Goal: Download file/media: Obtain a digital file from the website

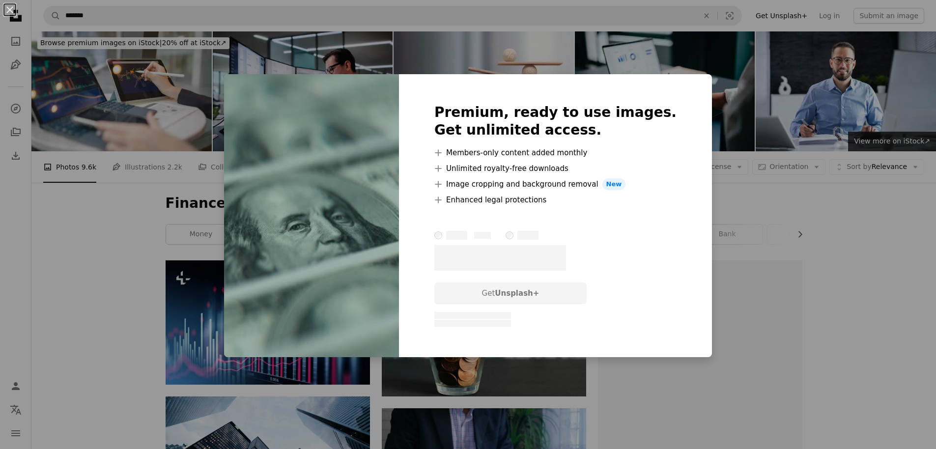
scroll to position [2654, 0]
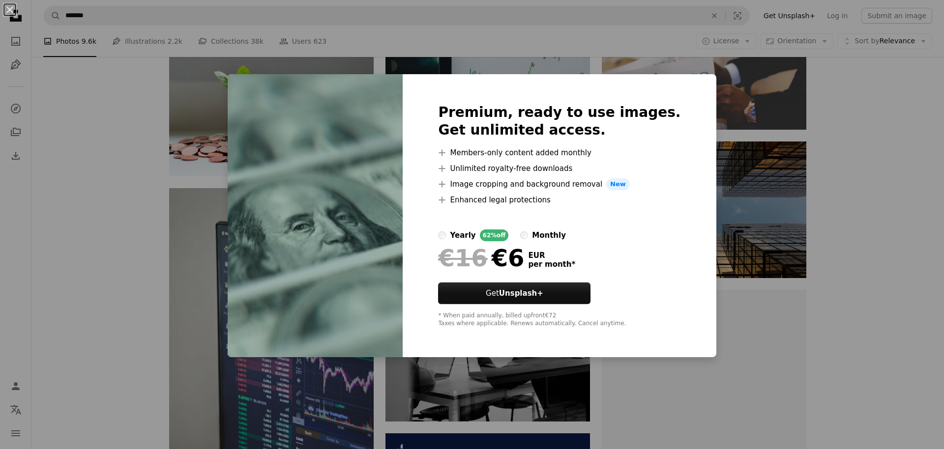
click at [372, 100] on img at bounding box center [315, 215] width 175 height 283
click at [690, 86] on div "Premium, ready to use images. Get unlimited access. A plus sign Members-only co…" at bounding box center [558, 215] width 313 height 283
click at [861, 327] on div "An X shape Premium, ready to use images. Get unlimited access. A plus sign Memb…" at bounding box center [472, 224] width 944 height 449
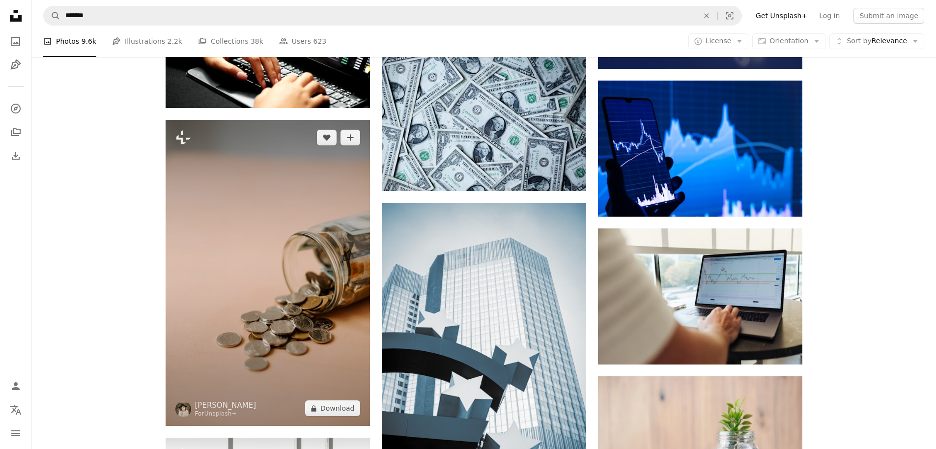
scroll to position [2123, 0]
click at [337, 412] on button "A lock Download" at bounding box center [332, 408] width 55 height 16
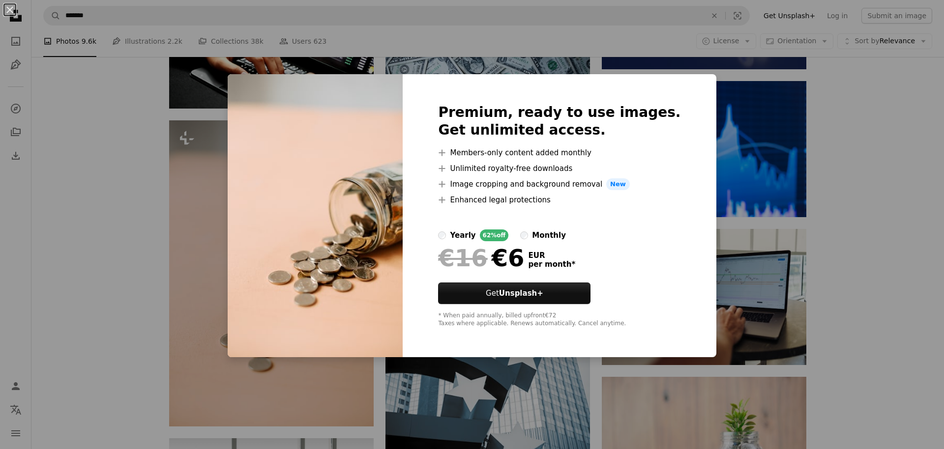
click at [887, 98] on div "An X shape Premium, ready to use images. Get unlimited access. A plus sign Memb…" at bounding box center [472, 224] width 944 height 449
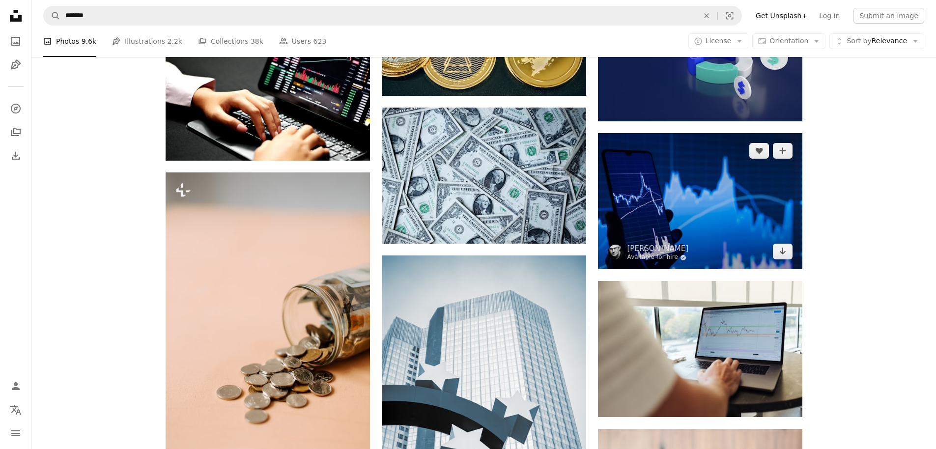
scroll to position [2064, 0]
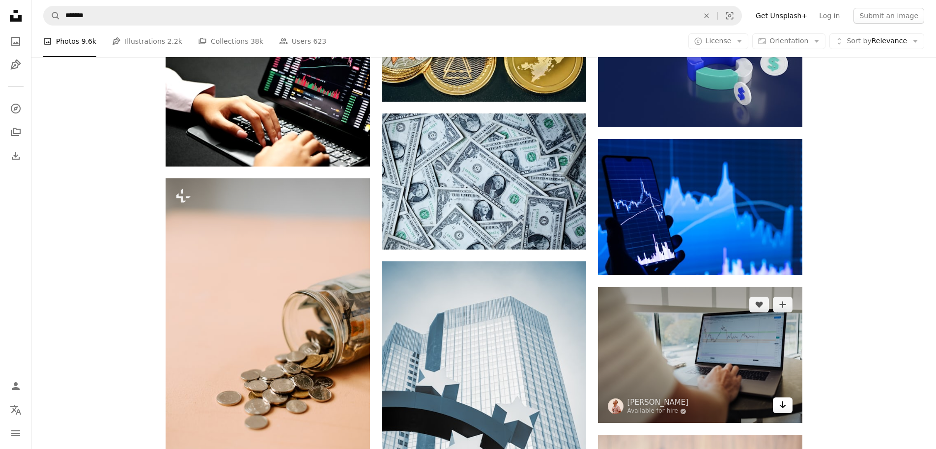
click at [782, 407] on icon "Download" at bounding box center [782, 405] width 6 height 7
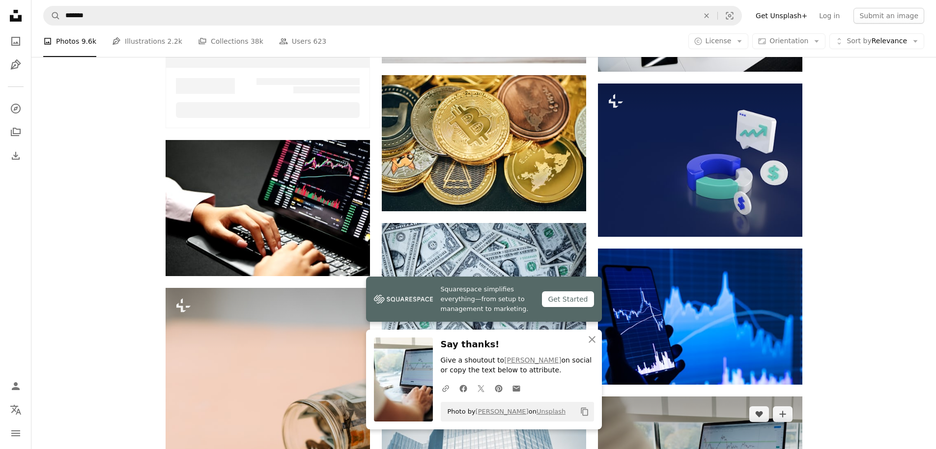
scroll to position [1887, 0]
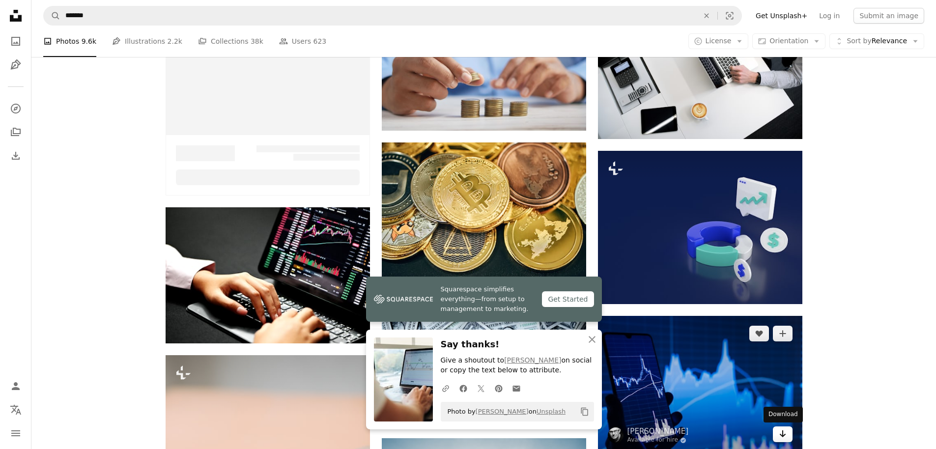
click at [779, 434] on icon "Arrow pointing down" at bounding box center [783, 434] width 8 height 12
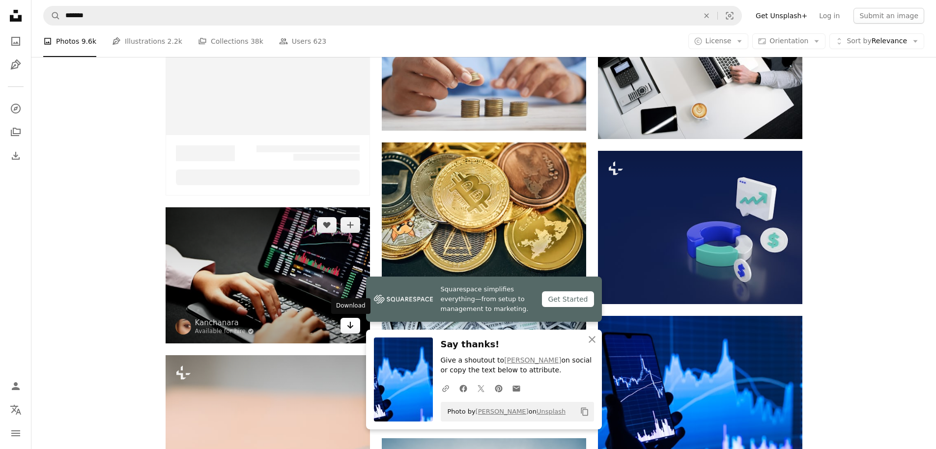
click at [354, 325] on icon "Arrow pointing down" at bounding box center [350, 325] width 8 height 12
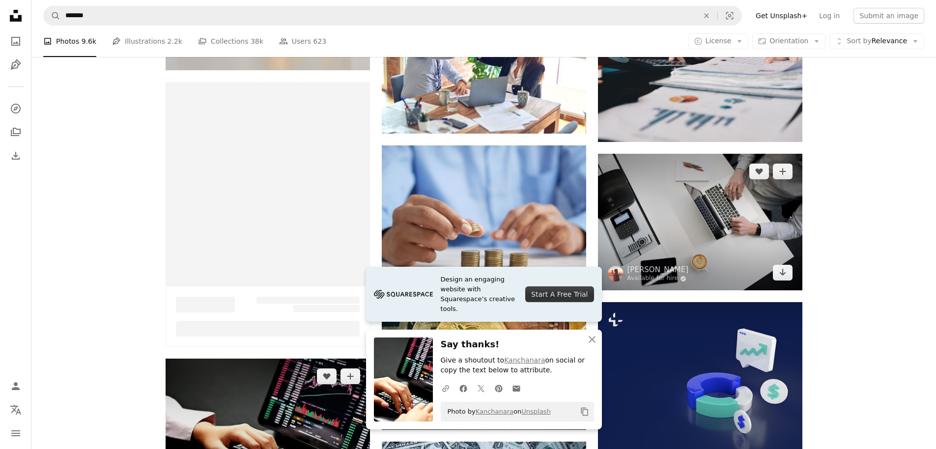
scroll to position [1828, 0]
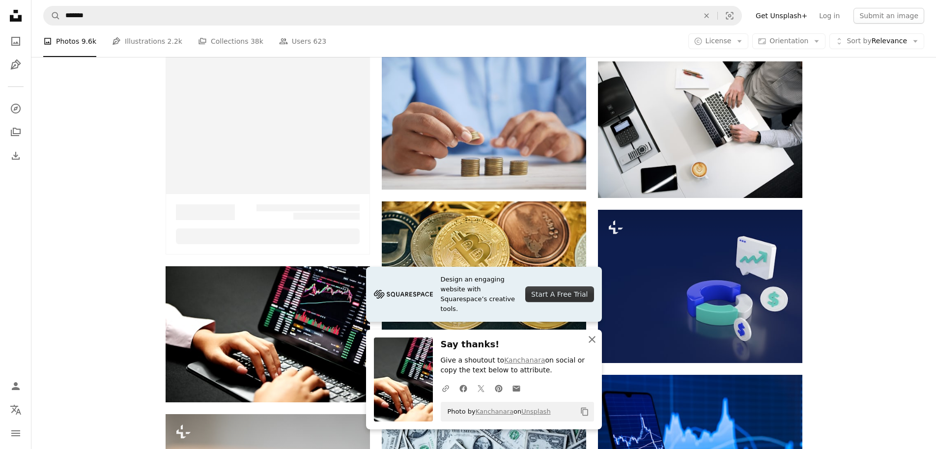
click at [590, 339] on icon "An X shape" at bounding box center [592, 340] width 12 height 12
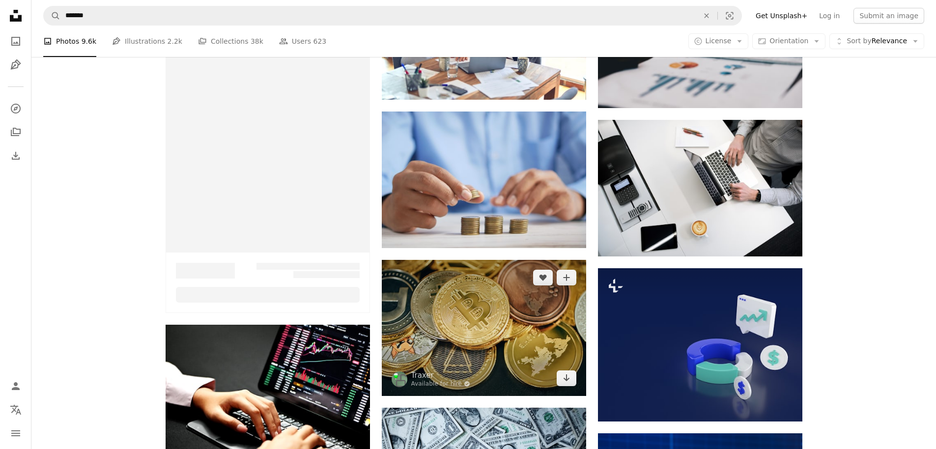
scroll to position [1769, 0]
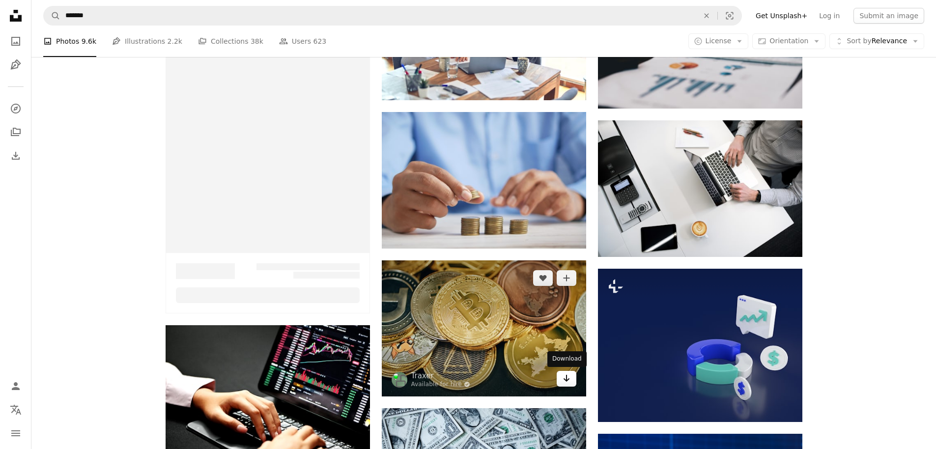
click at [568, 380] on icon "Download" at bounding box center [566, 378] width 6 height 7
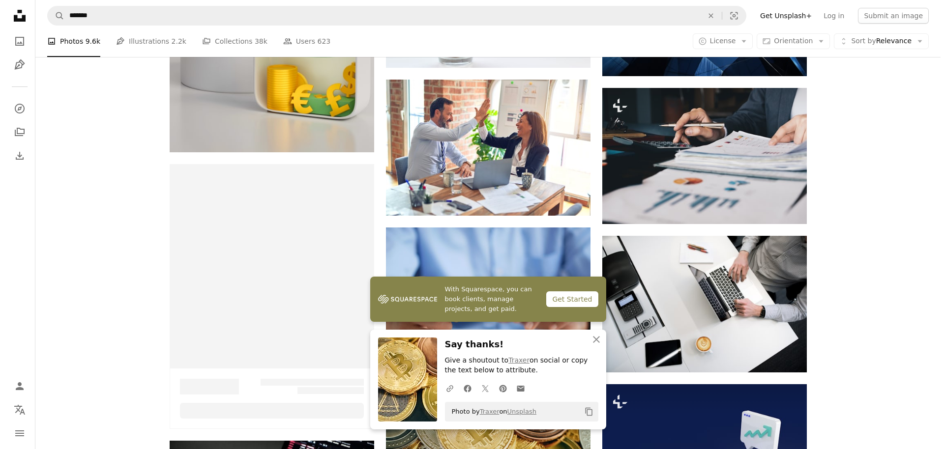
scroll to position [1651, 0]
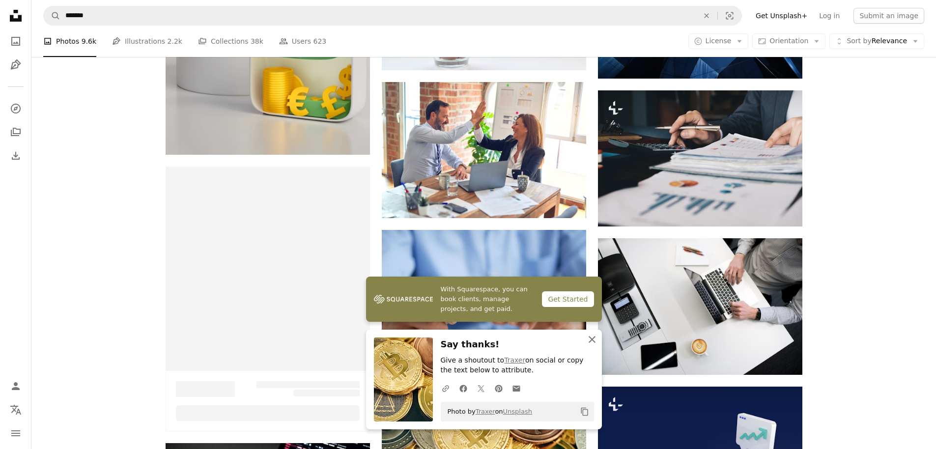
click at [591, 339] on icon "An X shape" at bounding box center [592, 340] width 12 height 12
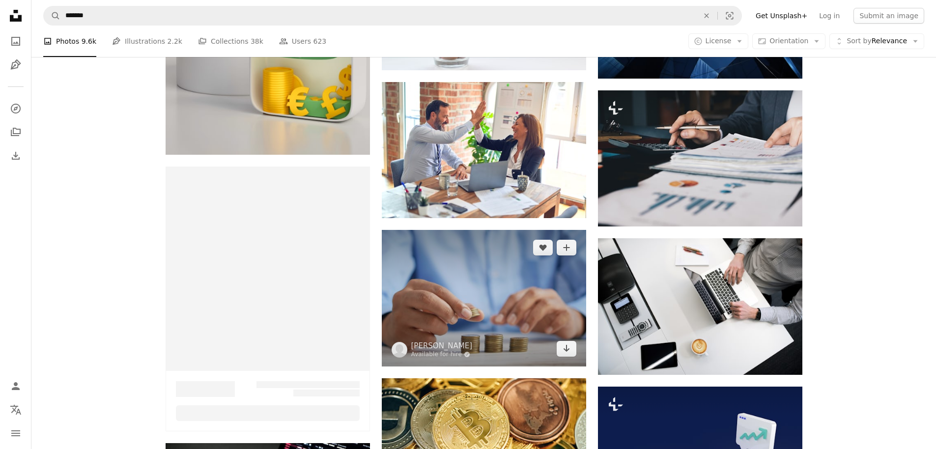
click at [457, 259] on img at bounding box center [484, 298] width 204 height 137
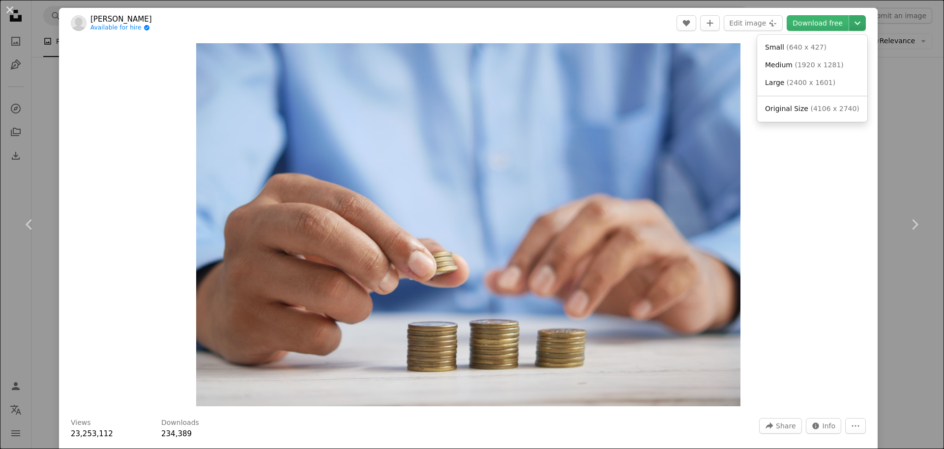
click at [853, 21] on icon "Chevron down" at bounding box center [857, 23] width 16 height 12
click at [803, 63] on span "( 1920 x 1281 )" at bounding box center [818, 65] width 49 height 8
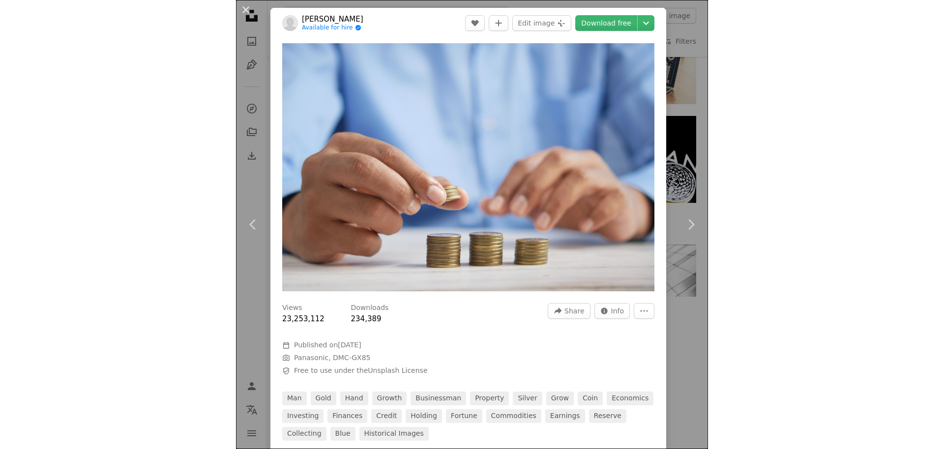
scroll to position [1243, 0]
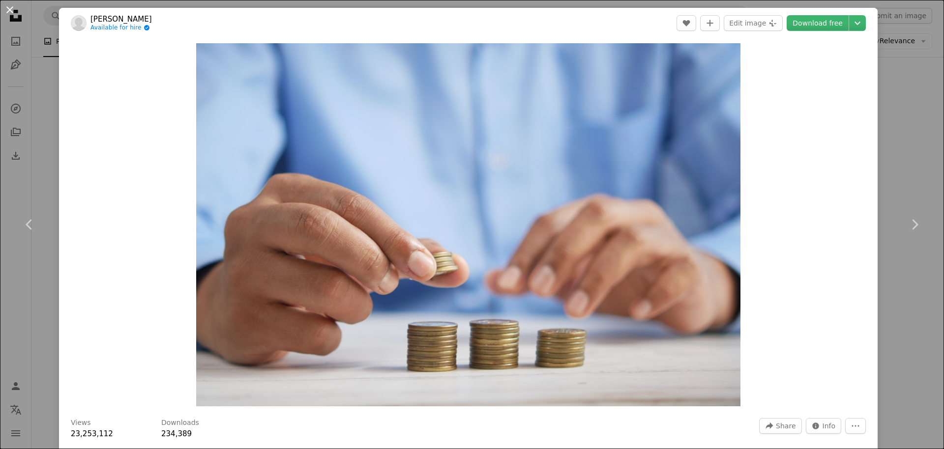
click at [10, 13] on button "An X shape" at bounding box center [10, 10] width 12 height 12
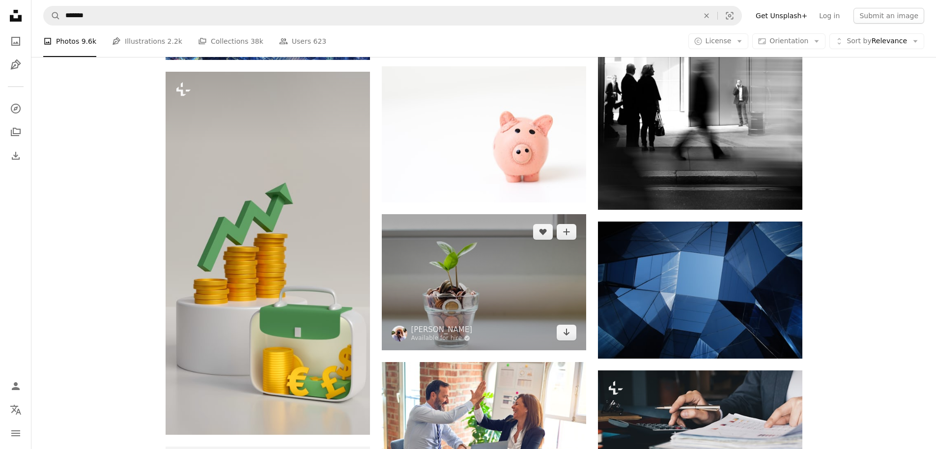
scroll to position [1238, 0]
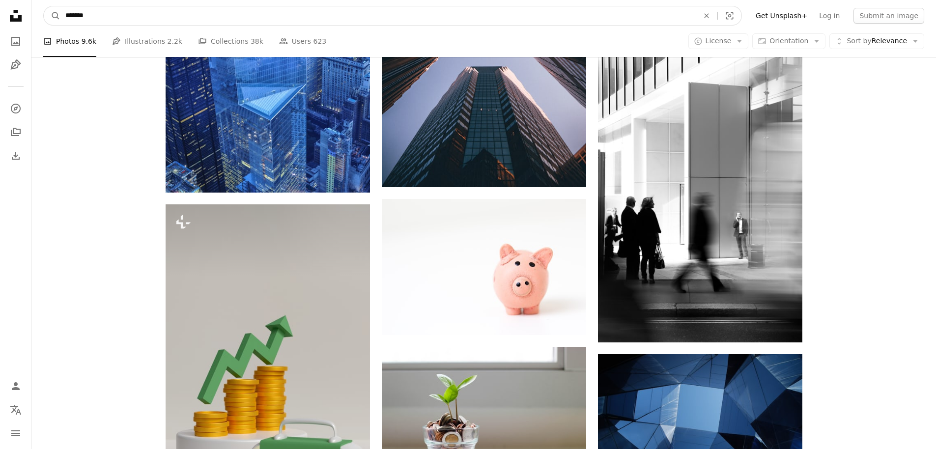
click at [75, 17] on input "*******" at bounding box center [377, 15] width 635 height 19
type input "******"
click button "A magnifying glass" at bounding box center [52, 15] width 17 height 19
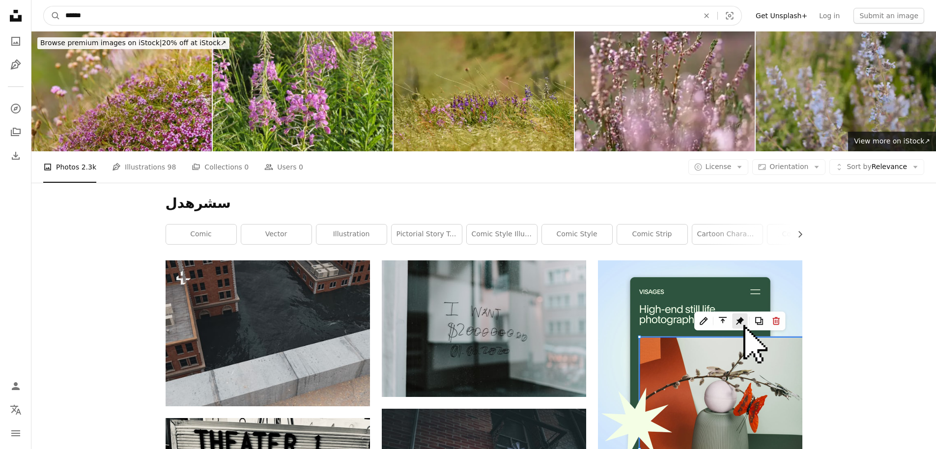
click at [84, 17] on input "******" at bounding box center [377, 15] width 635 height 19
type input "******"
click button "A magnifying glass" at bounding box center [52, 15] width 17 height 19
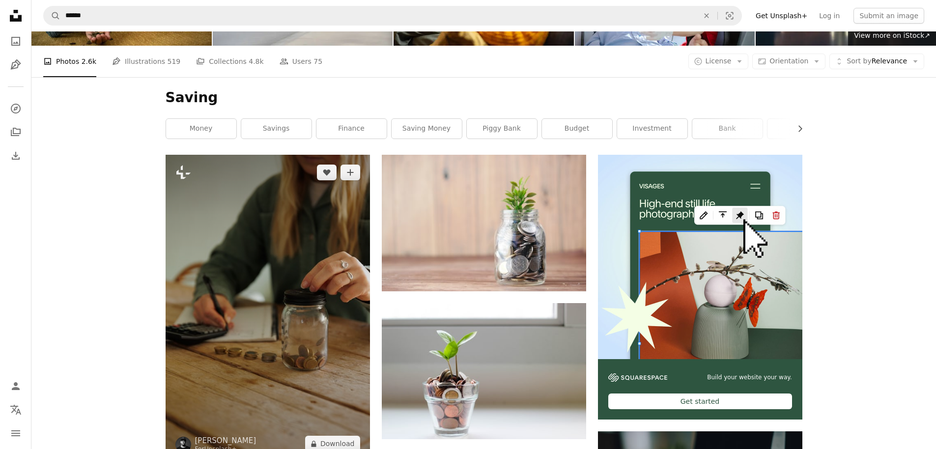
scroll to position [177, 0]
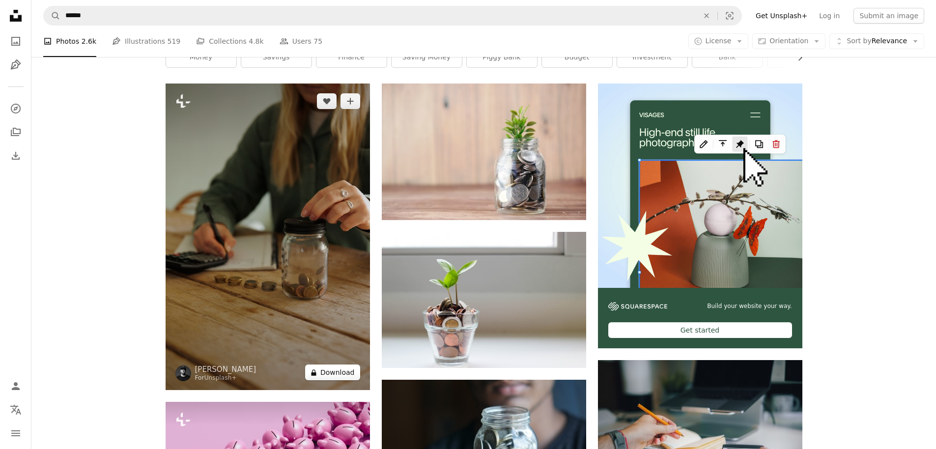
click at [343, 368] on button "A lock Download" at bounding box center [332, 373] width 55 height 16
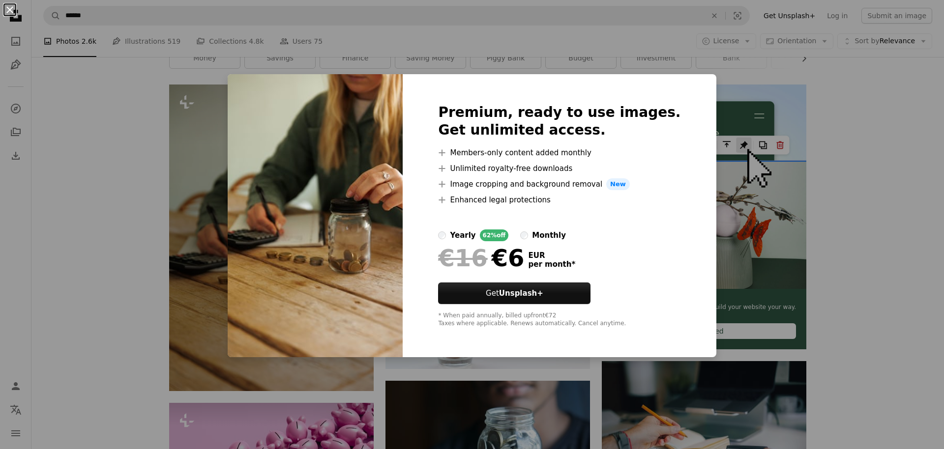
click at [11, 8] on button "An X shape" at bounding box center [10, 10] width 12 height 12
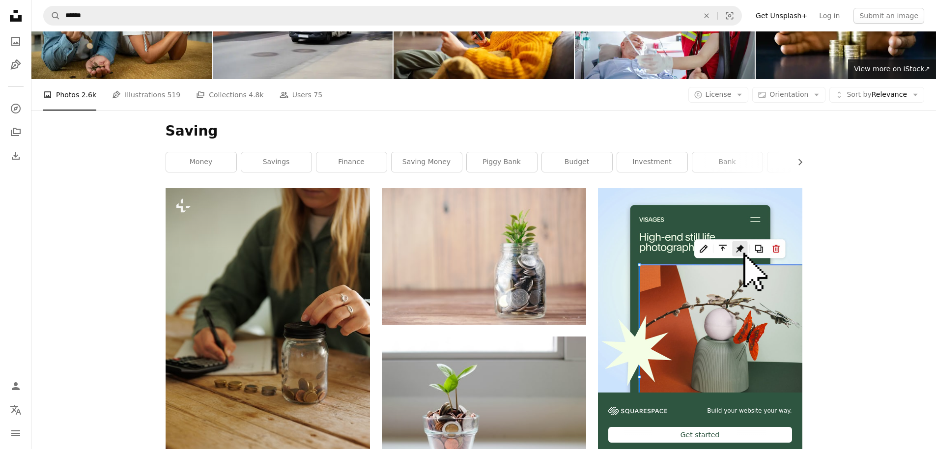
scroll to position [59, 0]
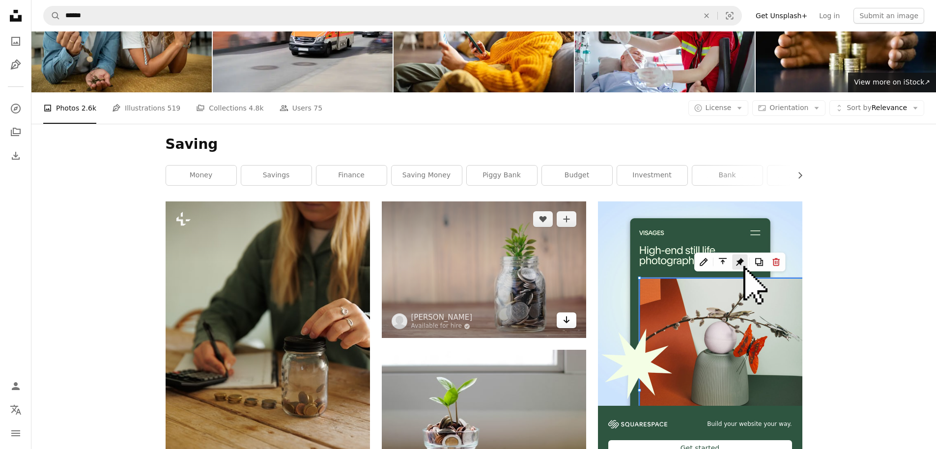
click at [566, 326] on icon "Arrow pointing down" at bounding box center [567, 320] width 8 height 12
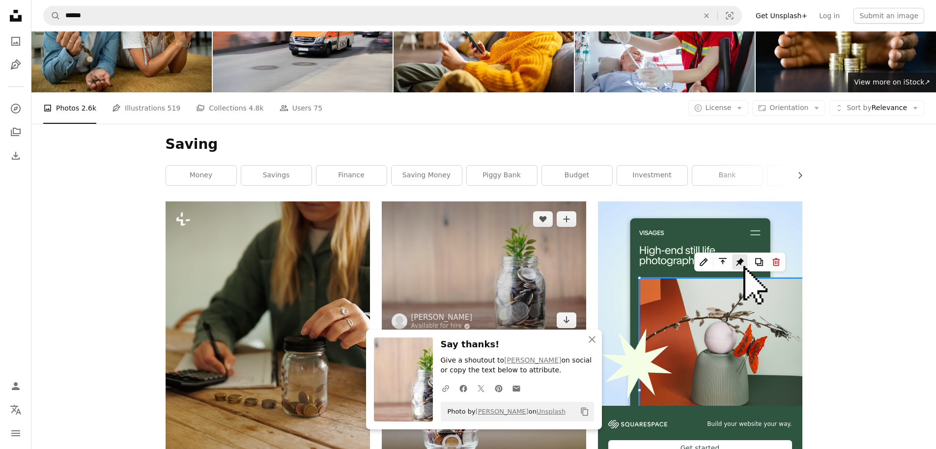
click at [483, 273] on img at bounding box center [484, 269] width 204 height 137
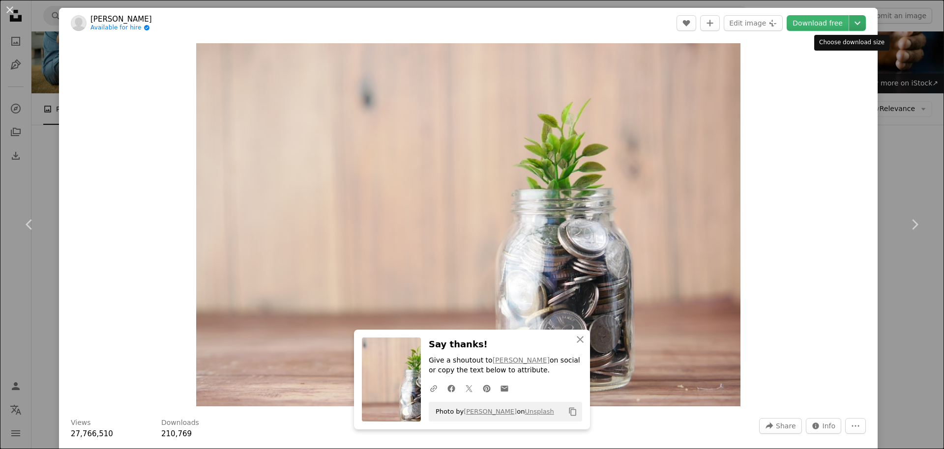
click at [851, 20] on icon "Chevron down" at bounding box center [857, 23] width 16 height 12
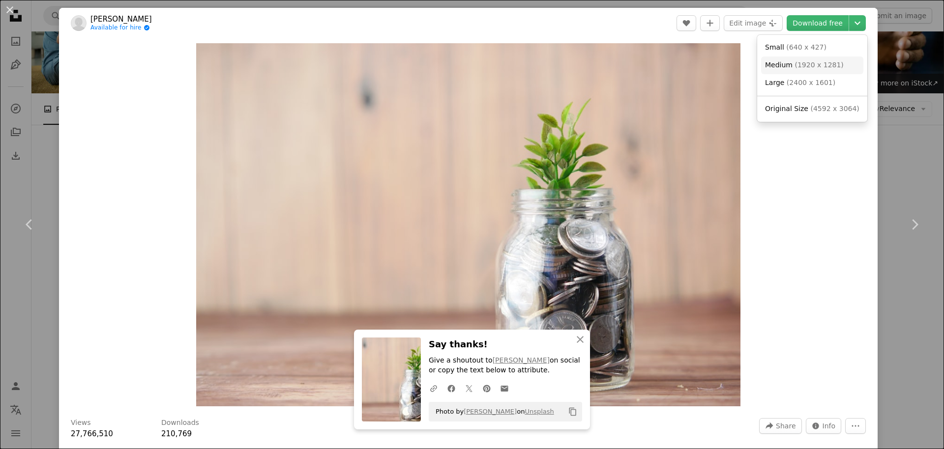
click at [795, 68] on span "( 1920 x 1281 )" at bounding box center [818, 65] width 49 height 8
click at [7, 11] on button "An X shape" at bounding box center [10, 10] width 12 height 12
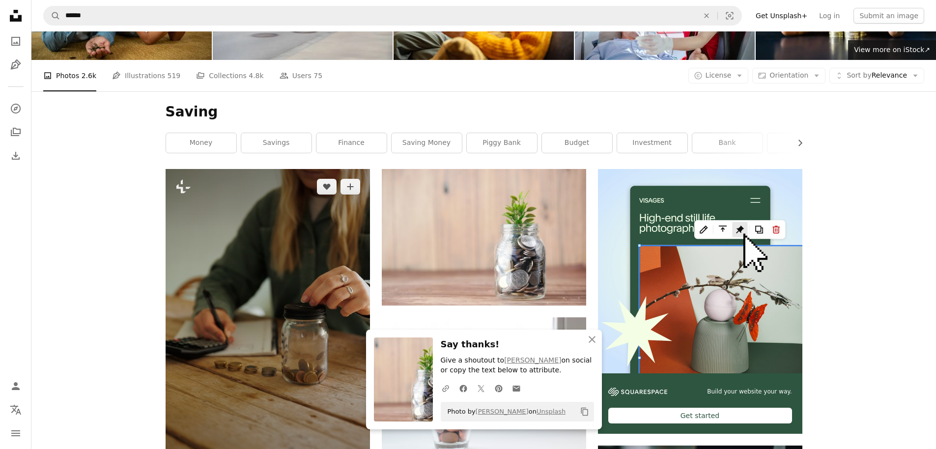
scroll to position [118, 0]
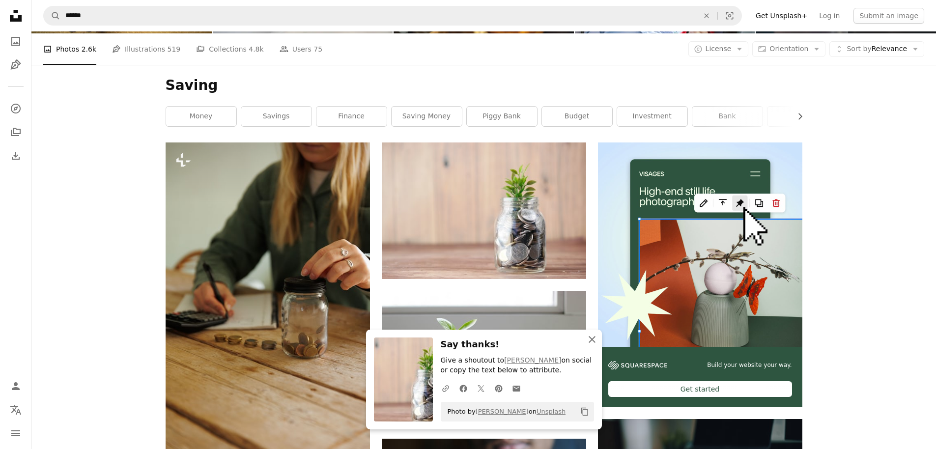
click at [593, 340] on icon "button" at bounding box center [592, 339] width 7 height 7
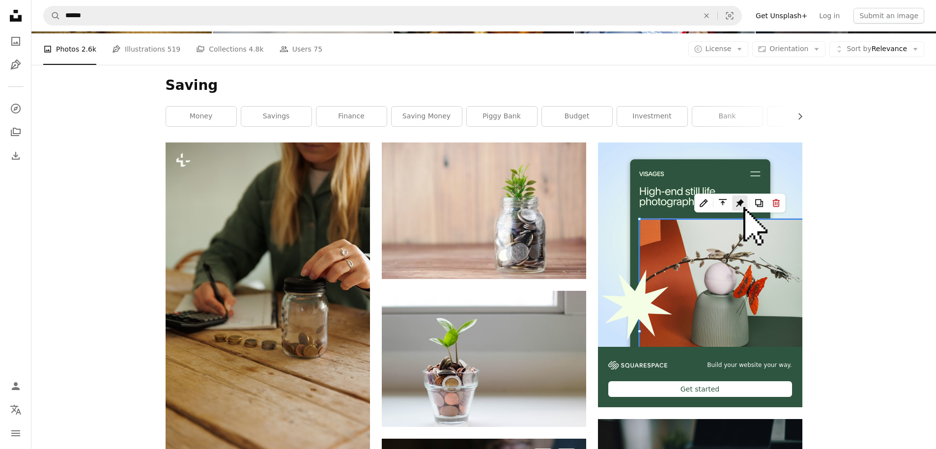
scroll to position [236, 0]
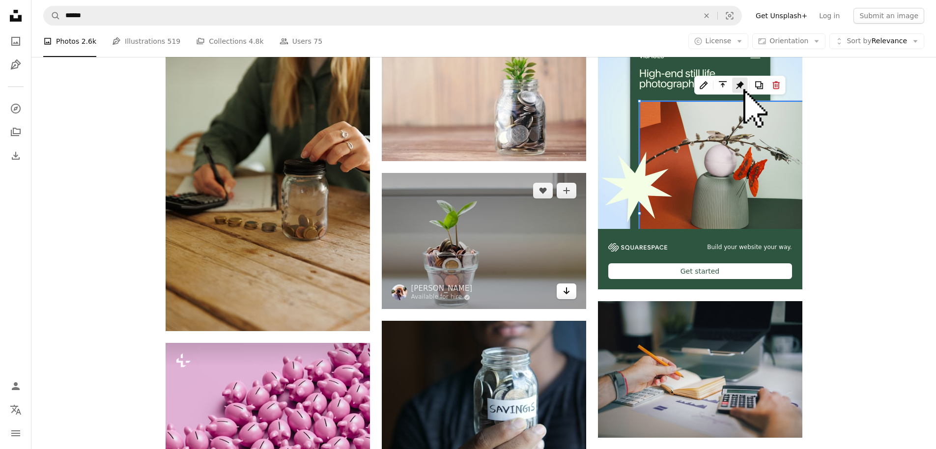
click at [567, 289] on icon "Download" at bounding box center [566, 290] width 6 height 7
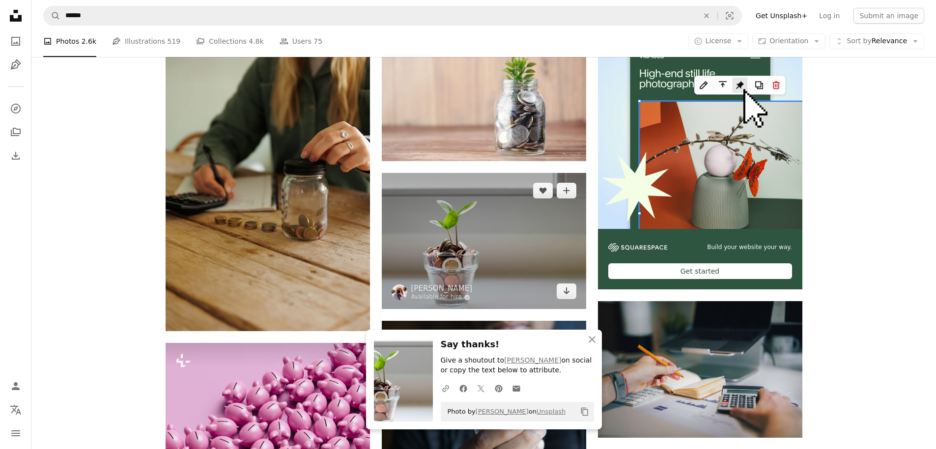
click at [507, 247] on img at bounding box center [484, 241] width 204 height 136
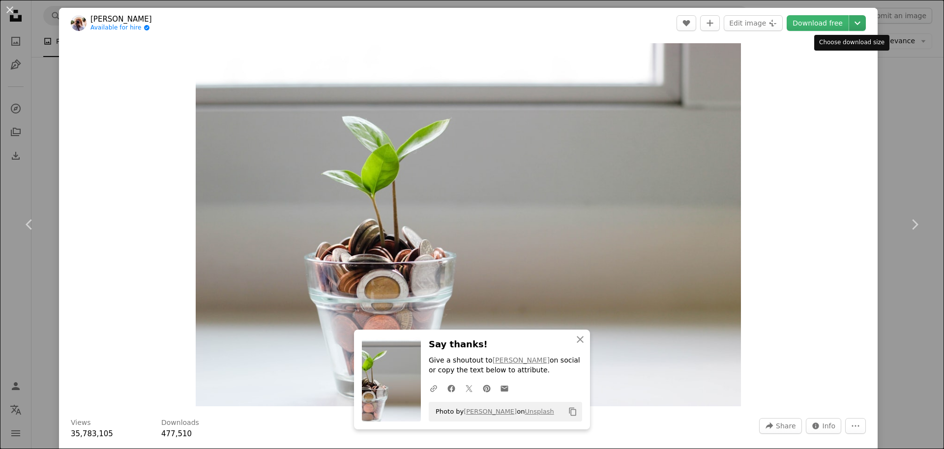
click at [854, 24] on icon "Choose download size" at bounding box center [857, 23] width 6 height 3
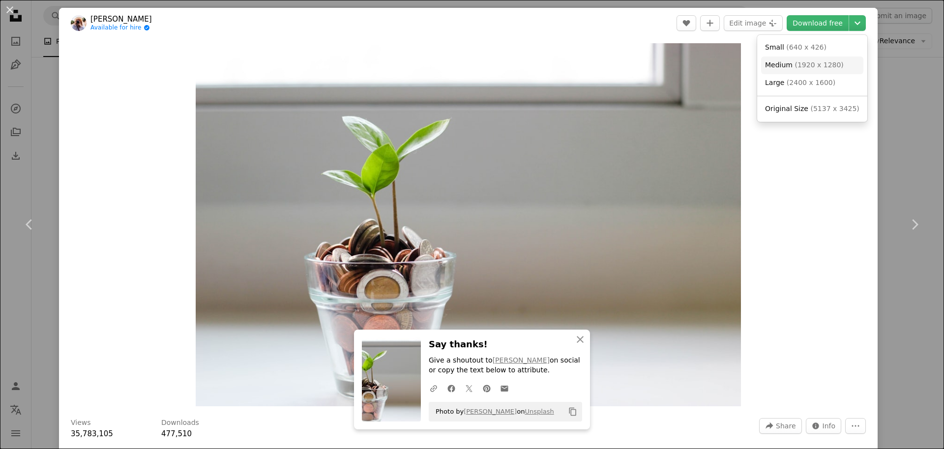
click at [799, 67] on span "( 1920 x 1280 )" at bounding box center [818, 65] width 49 height 8
click at [6, 10] on button "An X shape" at bounding box center [10, 10] width 12 height 12
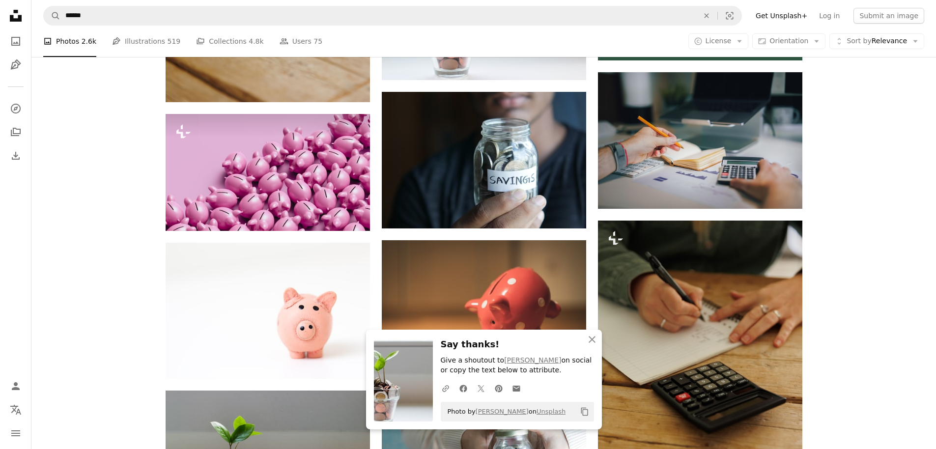
scroll to position [472, 0]
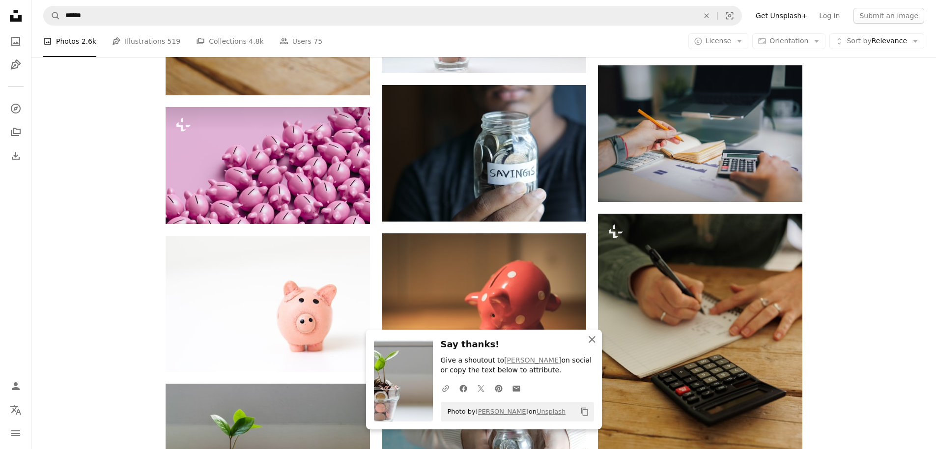
click at [591, 338] on icon "button" at bounding box center [592, 339] width 7 height 7
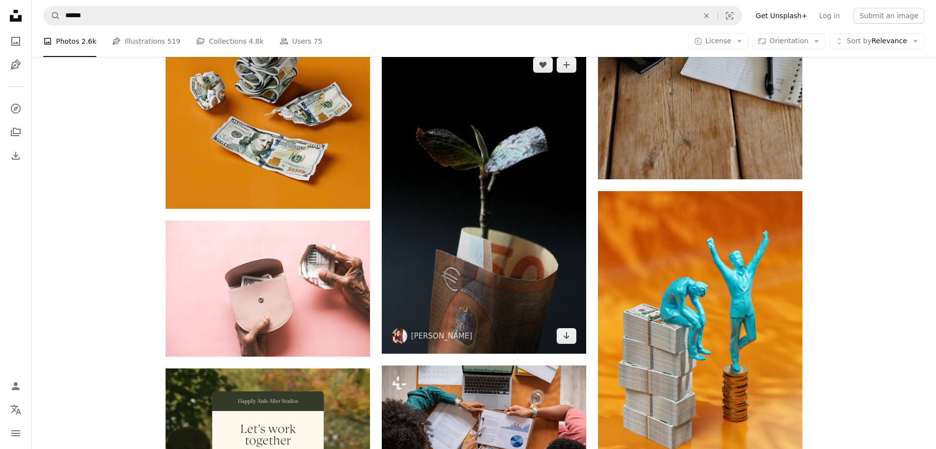
scroll to position [1592, 0]
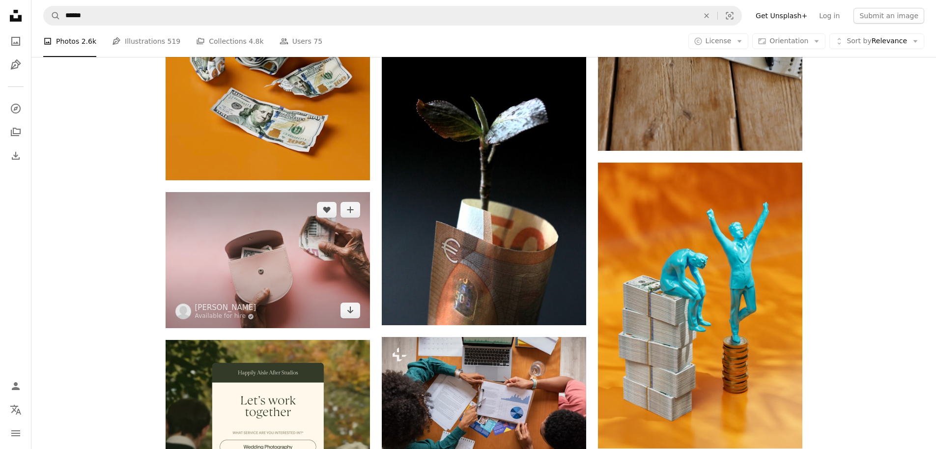
click at [274, 255] on img at bounding box center [268, 260] width 204 height 136
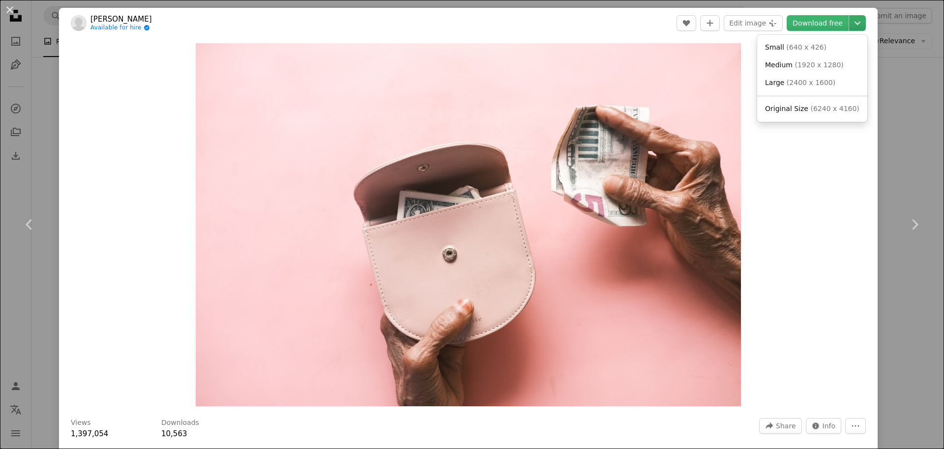
click at [849, 22] on icon "Chevron down" at bounding box center [857, 23] width 16 height 12
click at [809, 66] on span "( 1920 x 1280 )" at bounding box center [818, 65] width 49 height 8
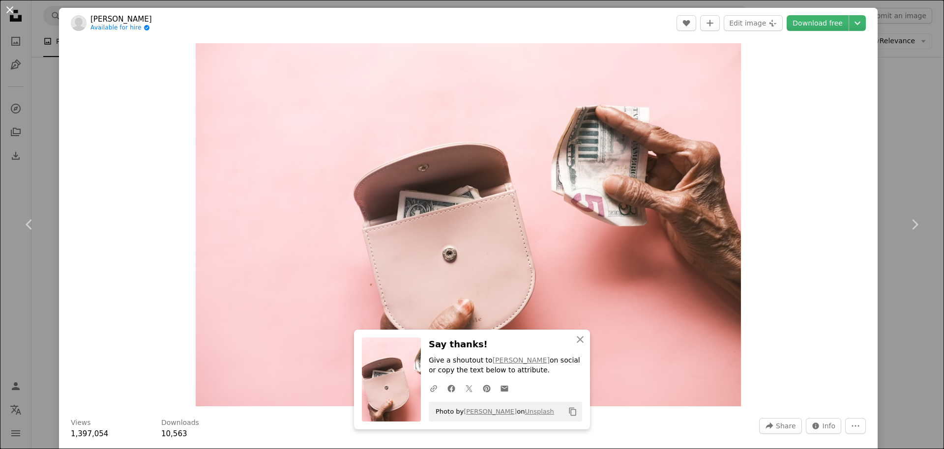
click at [10, 9] on button "An X shape" at bounding box center [10, 10] width 12 height 12
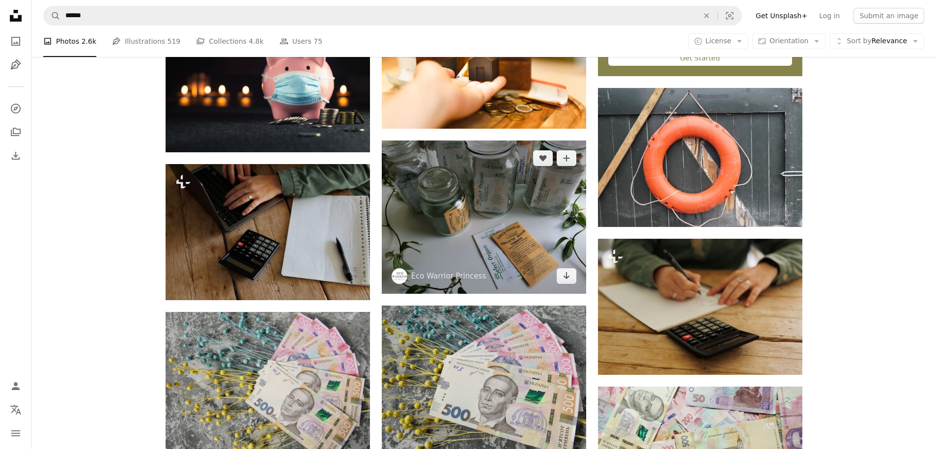
scroll to position [3479, 0]
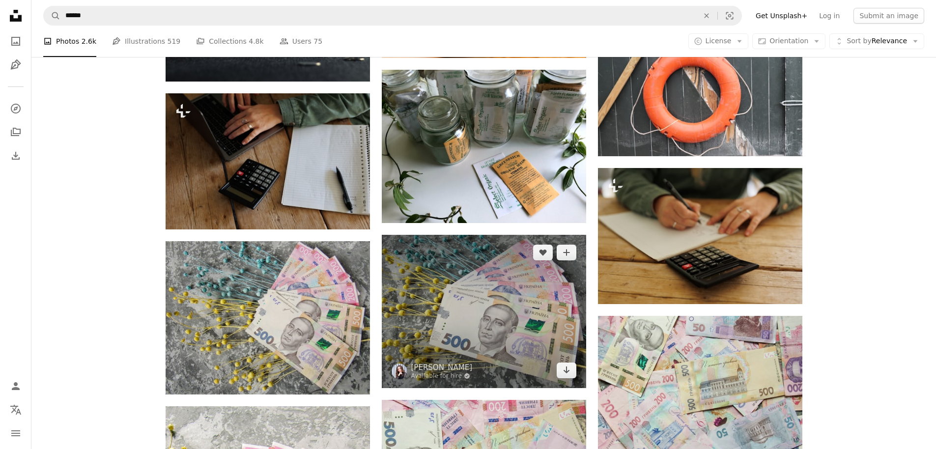
click at [490, 325] on img at bounding box center [484, 311] width 204 height 153
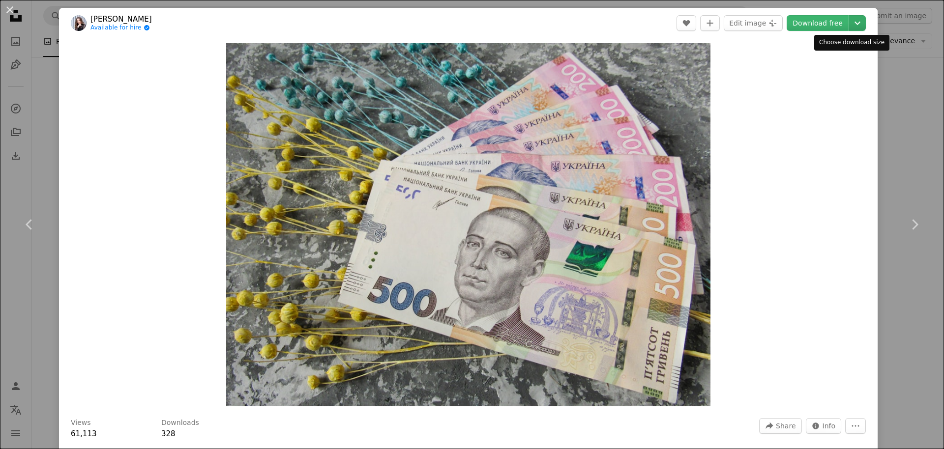
click at [854, 23] on icon "Chevron down" at bounding box center [857, 23] width 16 height 12
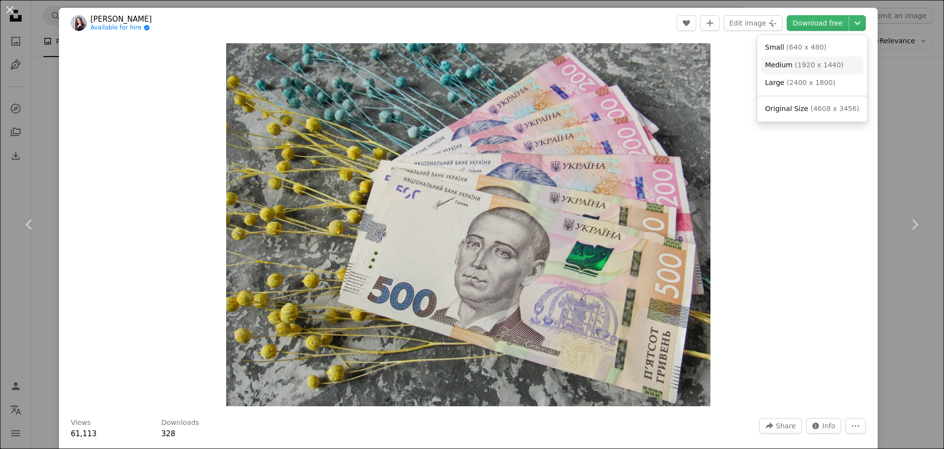
click at [805, 63] on span "( 1920 x 1440 )" at bounding box center [818, 65] width 49 height 8
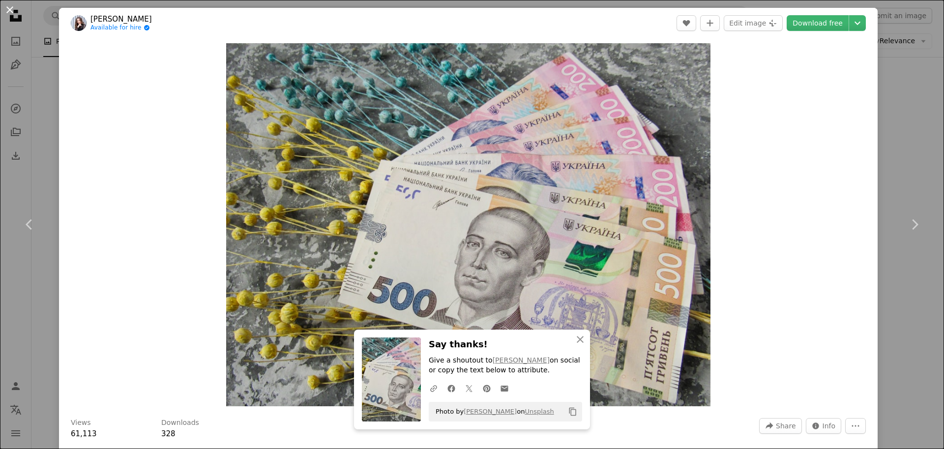
click at [6, 12] on button "An X shape" at bounding box center [10, 10] width 12 height 12
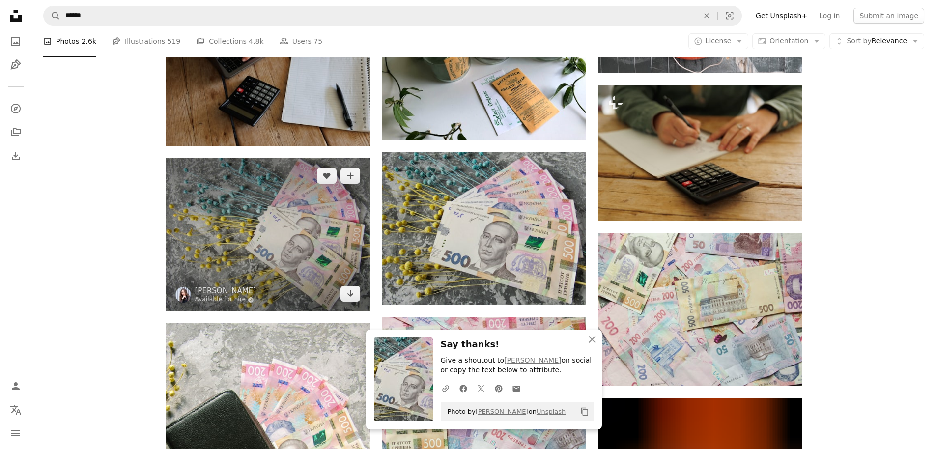
scroll to position [3656, 0]
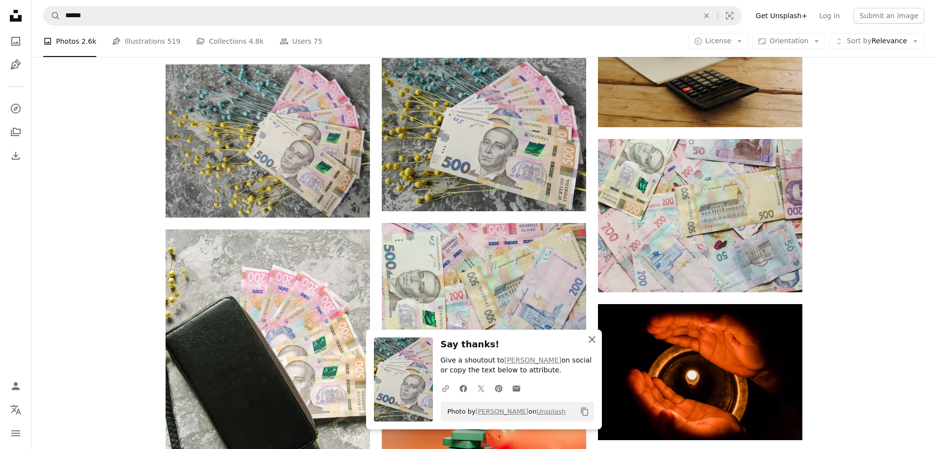
click at [594, 340] on icon "An X shape" at bounding box center [592, 340] width 12 height 12
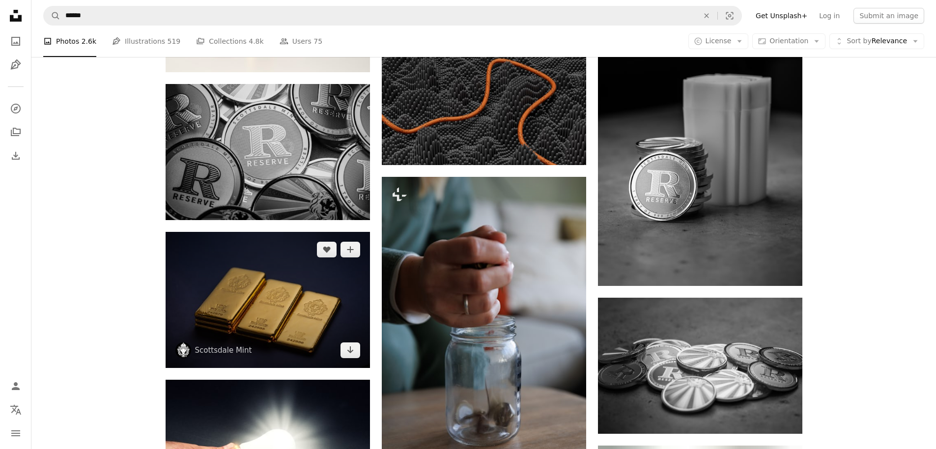
scroll to position [5131, 0]
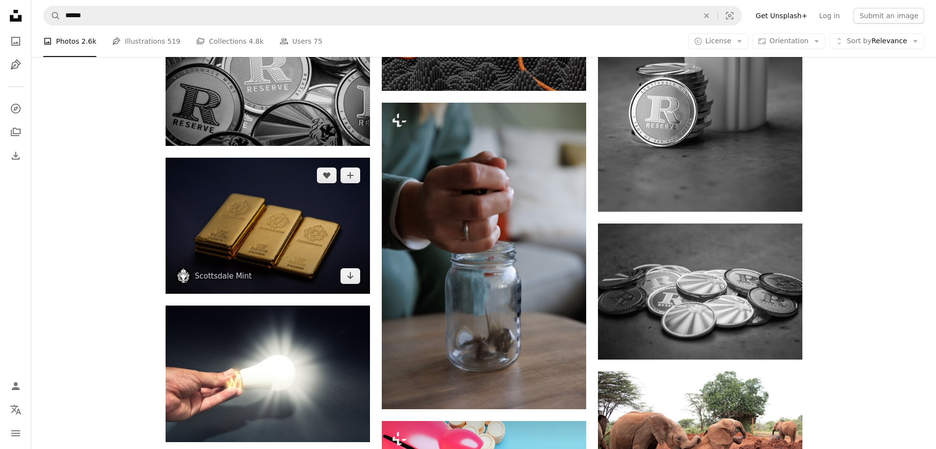
click at [287, 226] on img at bounding box center [268, 226] width 204 height 136
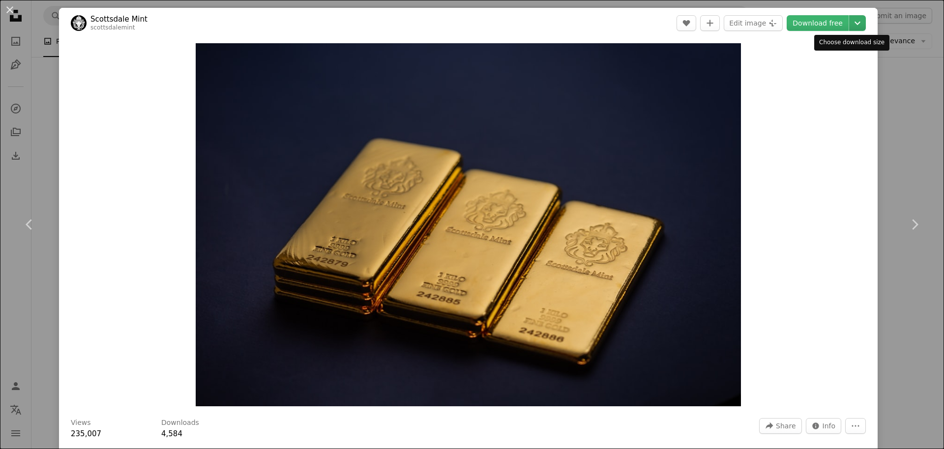
click at [849, 24] on icon "Chevron down" at bounding box center [857, 23] width 16 height 12
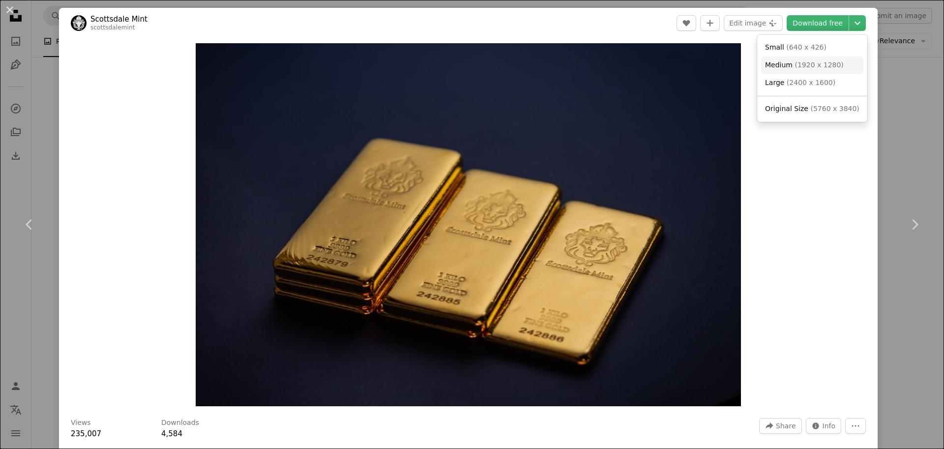
click at [800, 64] on span "( 1920 x 1280 )" at bounding box center [818, 65] width 49 height 8
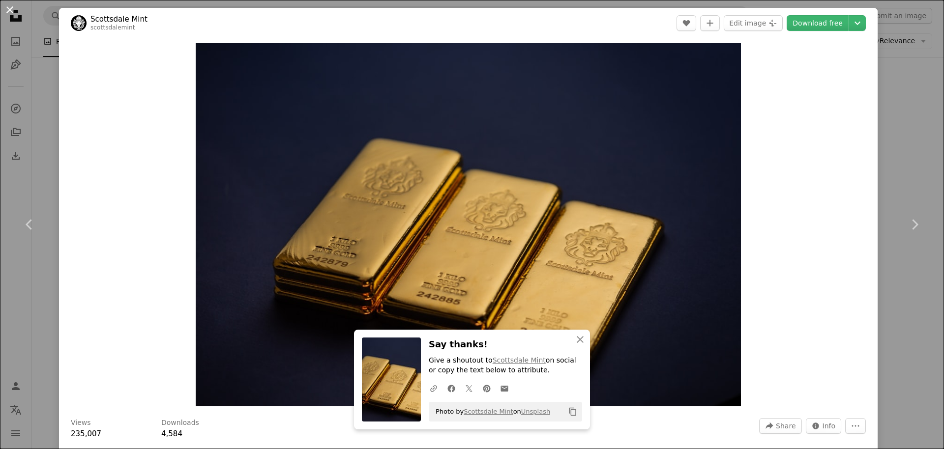
click at [10, 9] on button "An X shape" at bounding box center [10, 10] width 12 height 12
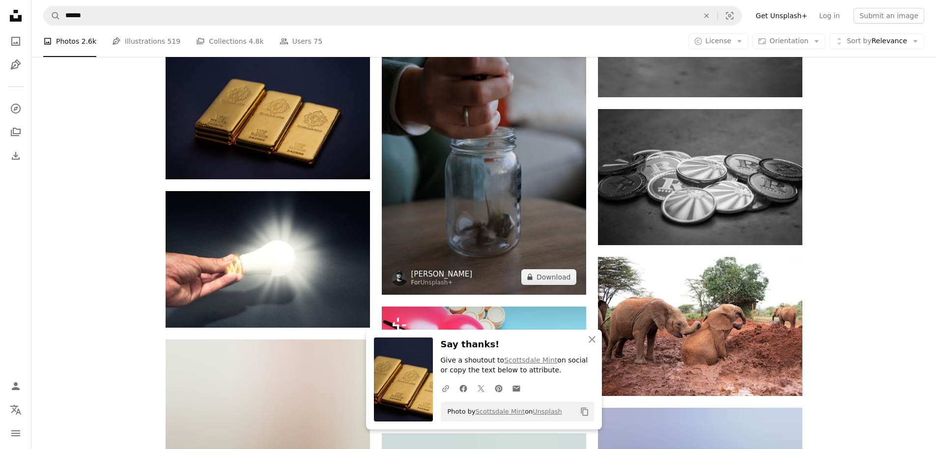
scroll to position [5249, 0]
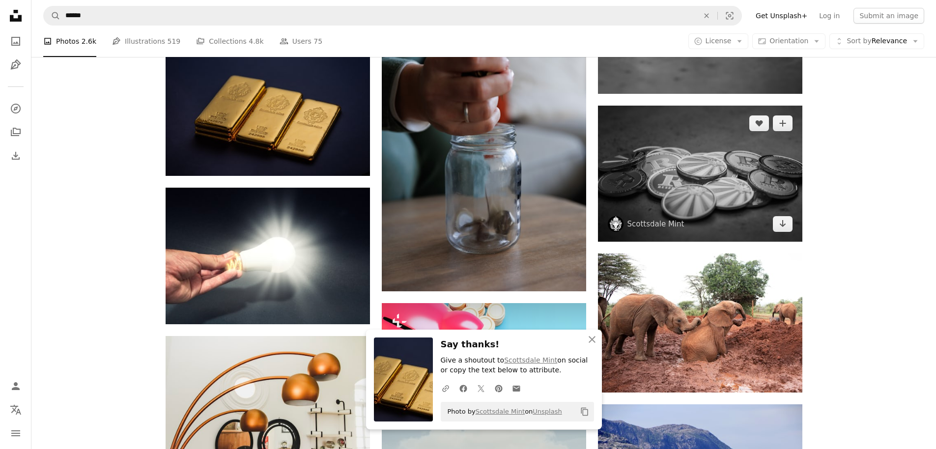
click at [669, 160] on img at bounding box center [700, 174] width 204 height 136
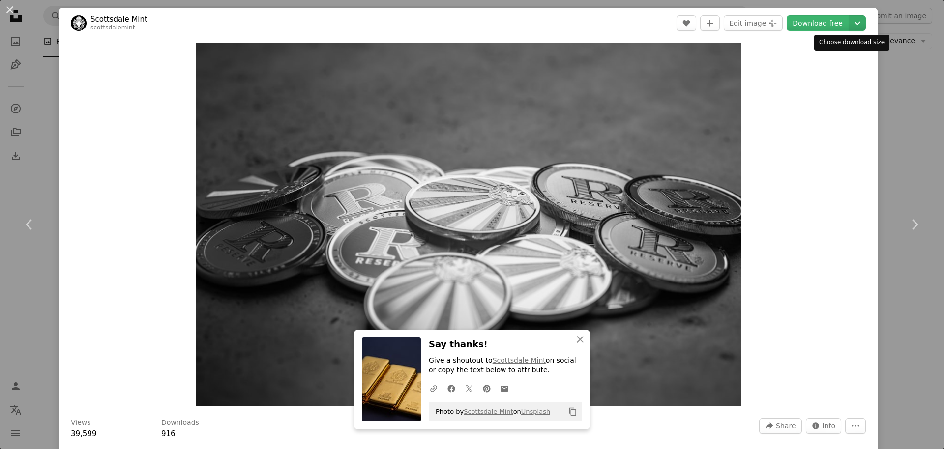
click at [849, 21] on icon "Chevron down" at bounding box center [857, 23] width 16 height 12
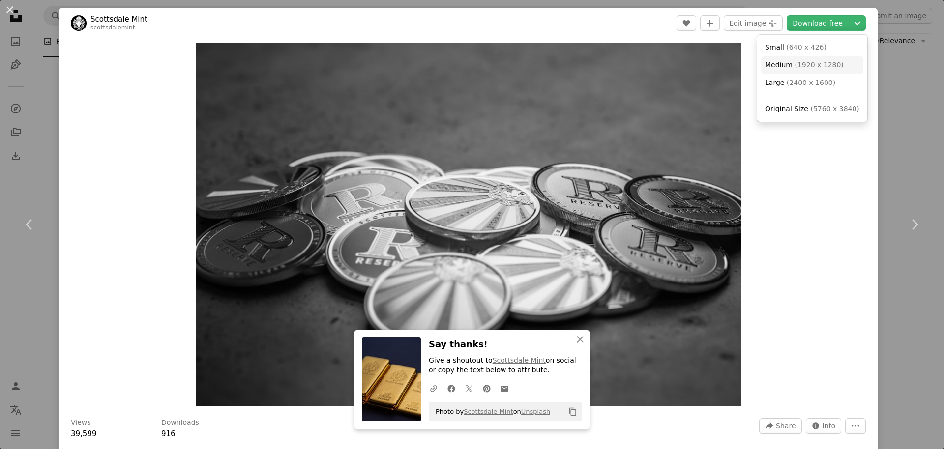
click at [803, 67] on span "( 1920 x 1280 )" at bounding box center [818, 65] width 49 height 8
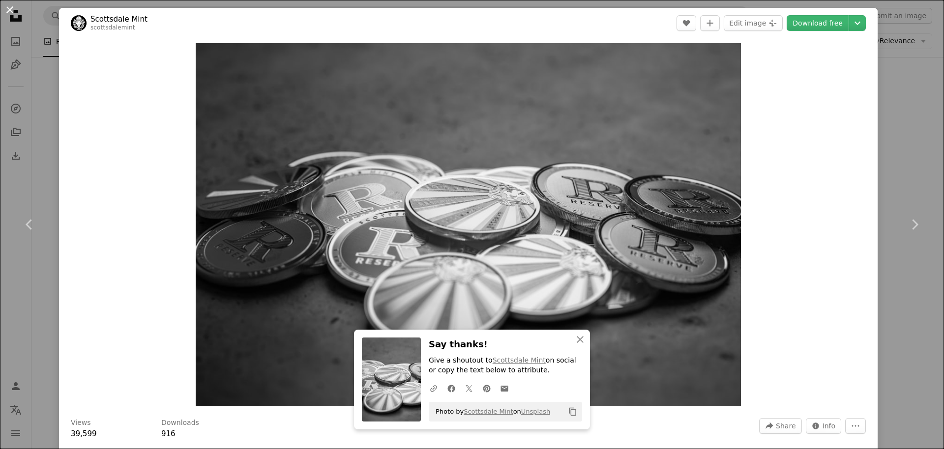
click at [13, 13] on button "An X shape" at bounding box center [10, 10] width 12 height 12
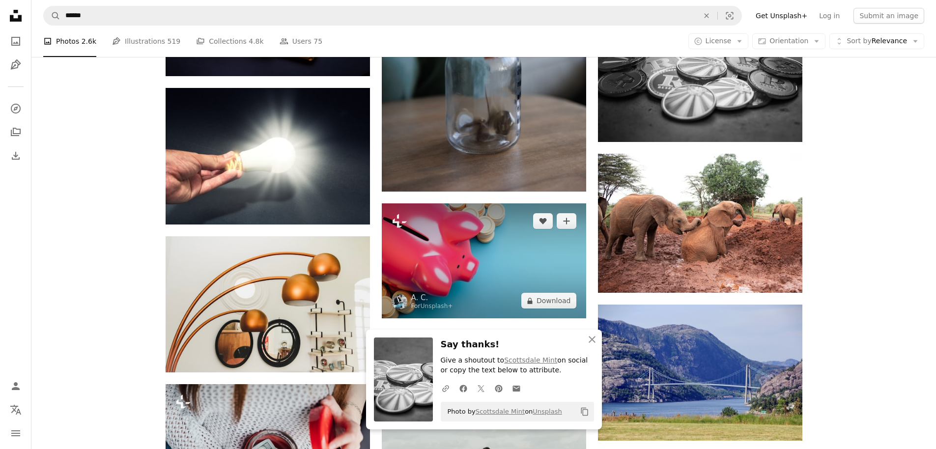
scroll to position [5425, 0]
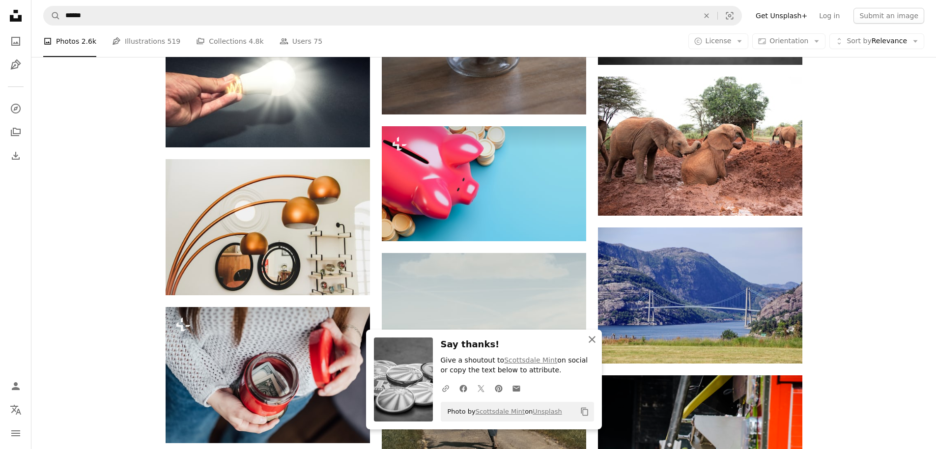
click at [595, 337] on icon "button" at bounding box center [592, 339] width 7 height 7
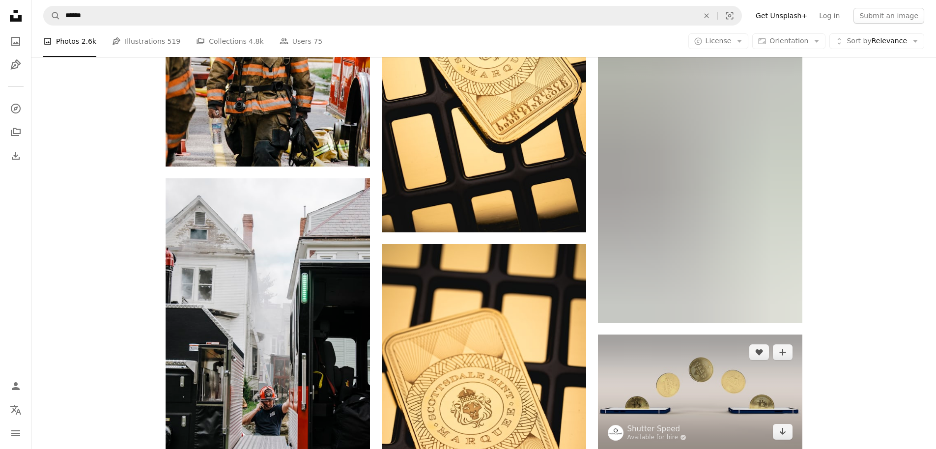
scroll to position [7725, 0]
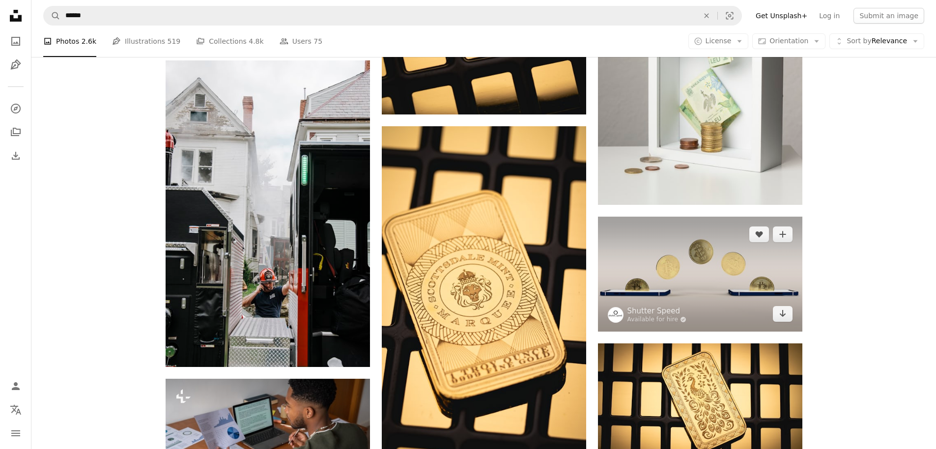
click at [707, 264] on img at bounding box center [700, 274] width 204 height 115
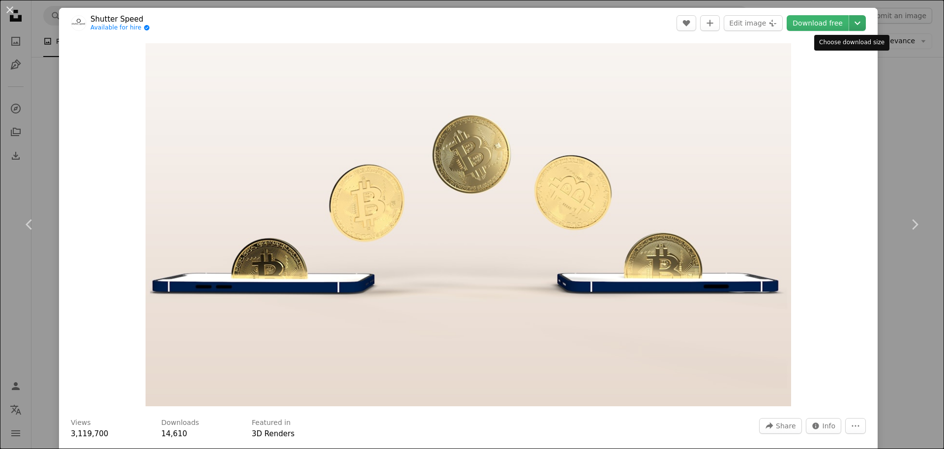
click at [854, 23] on icon "Choose download size" at bounding box center [857, 23] width 6 height 3
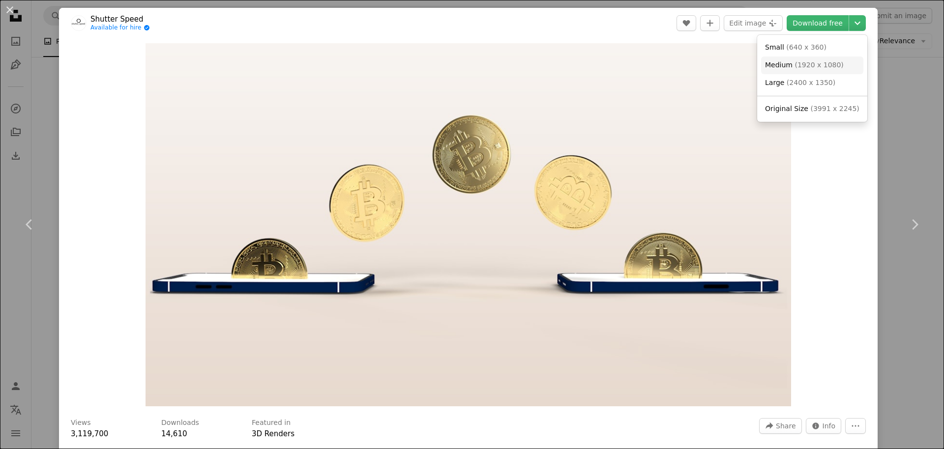
click at [816, 63] on span "( 1920 x 1080 )" at bounding box center [818, 65] width 49 height 8
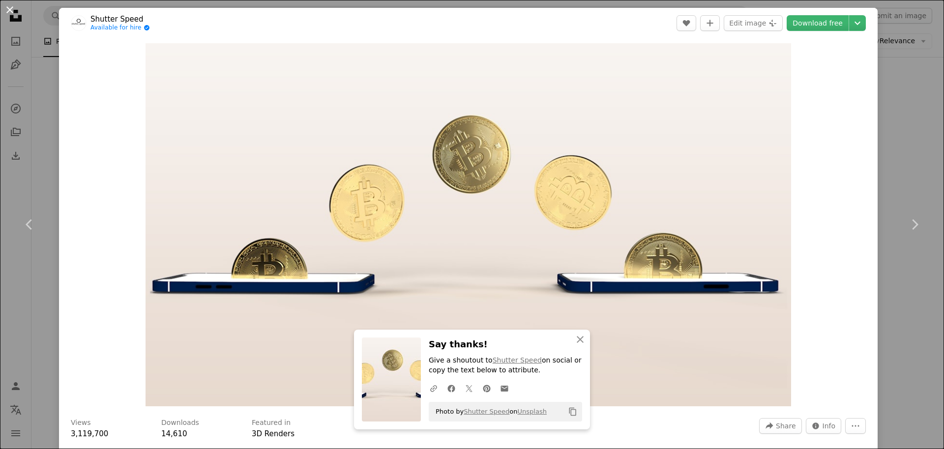
click at [9, 11] on button "An X shape" at bounding box center [10, 10] width 12 height 12
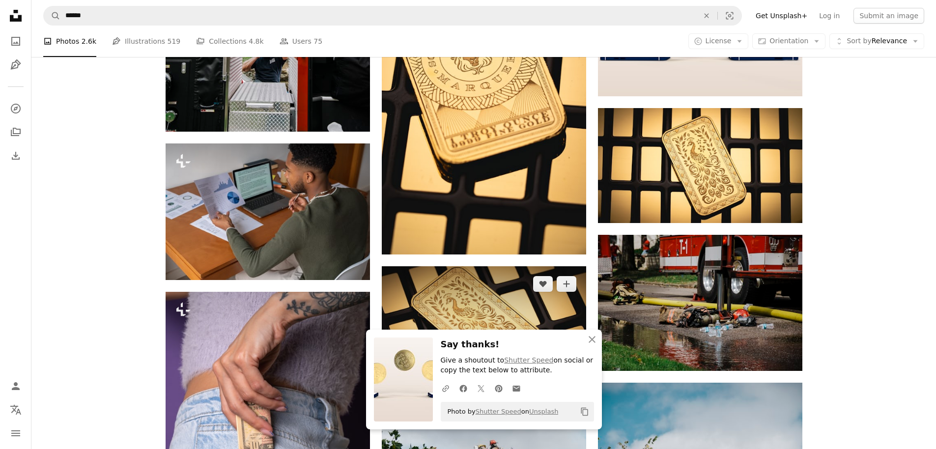
scroll to position [8020, 0]
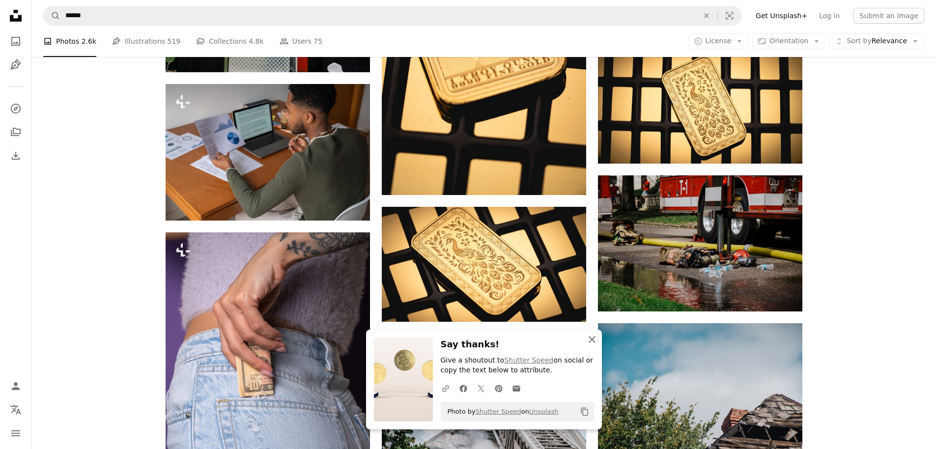
click at [593, 337] on icon "An X shape" at bounding box center [592, 340] width 12 height 12
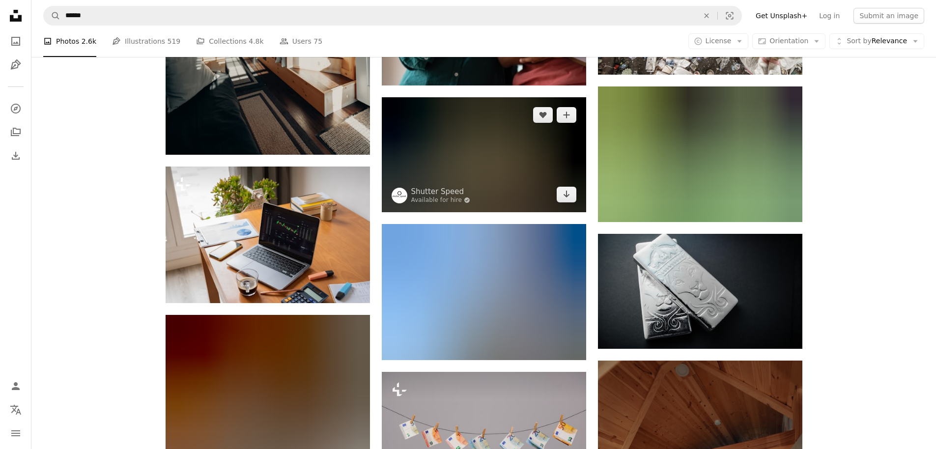
scroll to position [8728, 0]
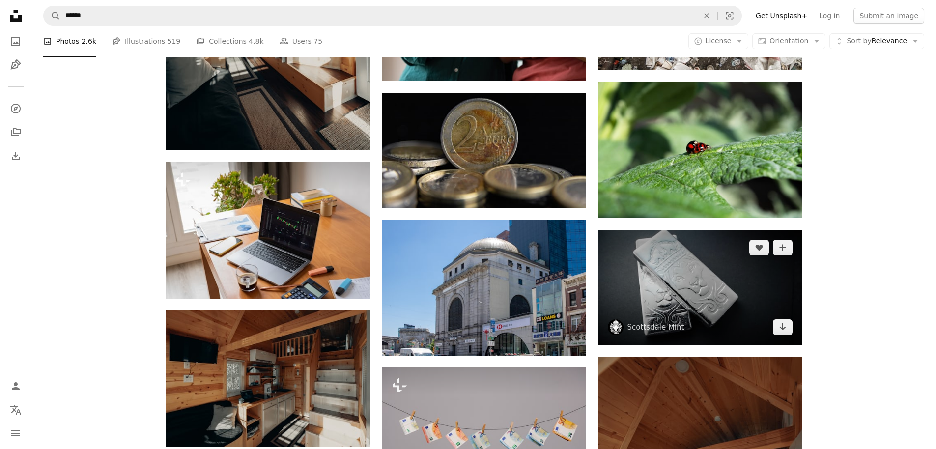
click at [713, 283] on img at bounding box center [700, 287] width 204 height 115
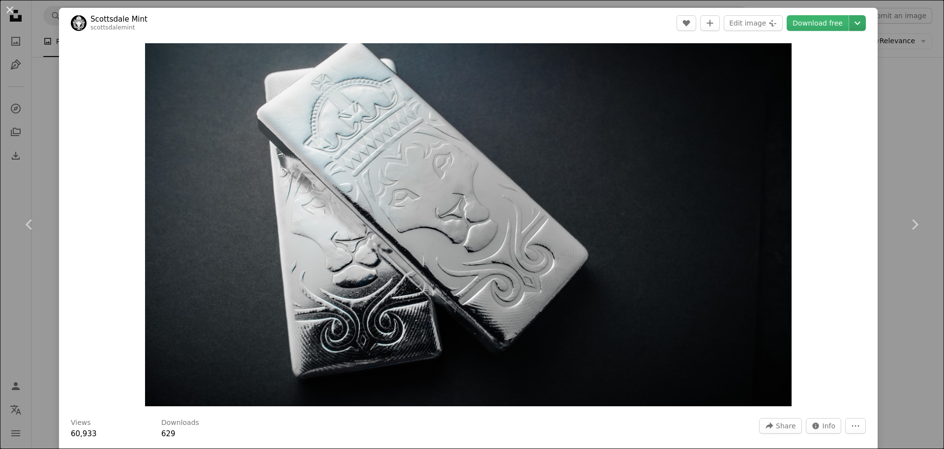
click at [849, 24] on icon "Chevron down" at bounding box center [857, 23] width 16 height 12
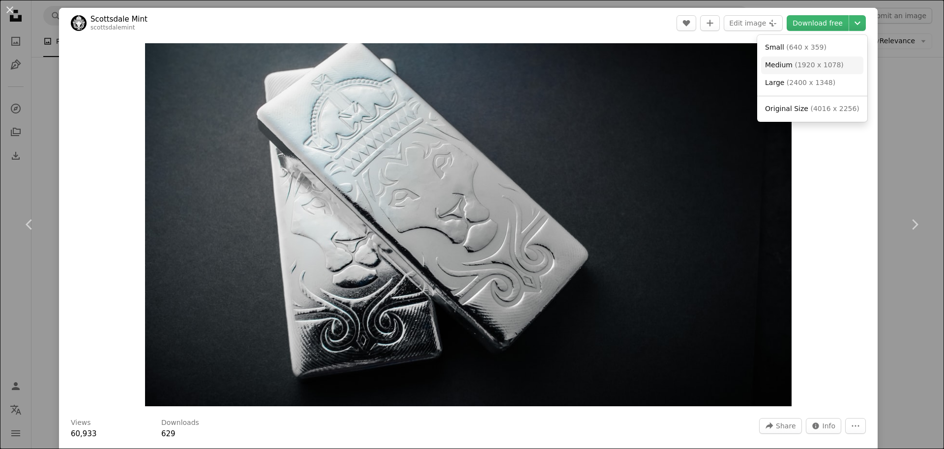
click at [813, 64] on span "( 1920 x 1078 )" at bounding box center [818, 65] width 49 height 8
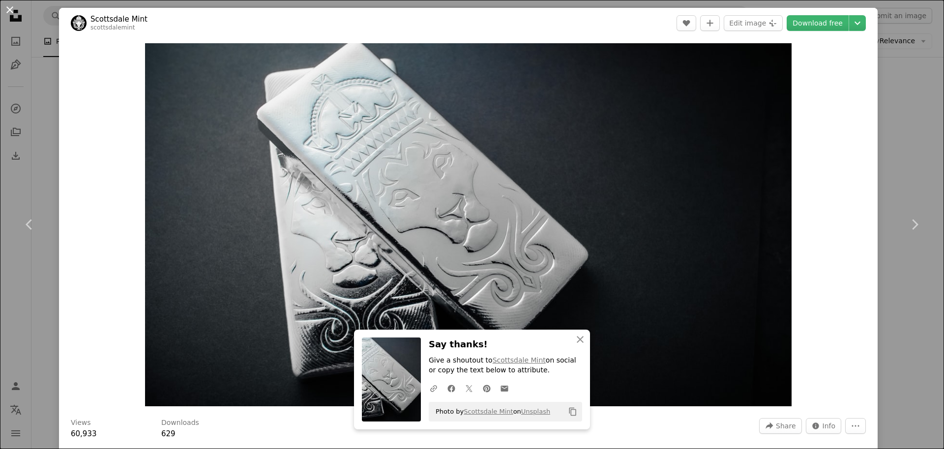
click at [11, 12] on button "An X shape" at bounding box center [10, 10] width 12 height 12
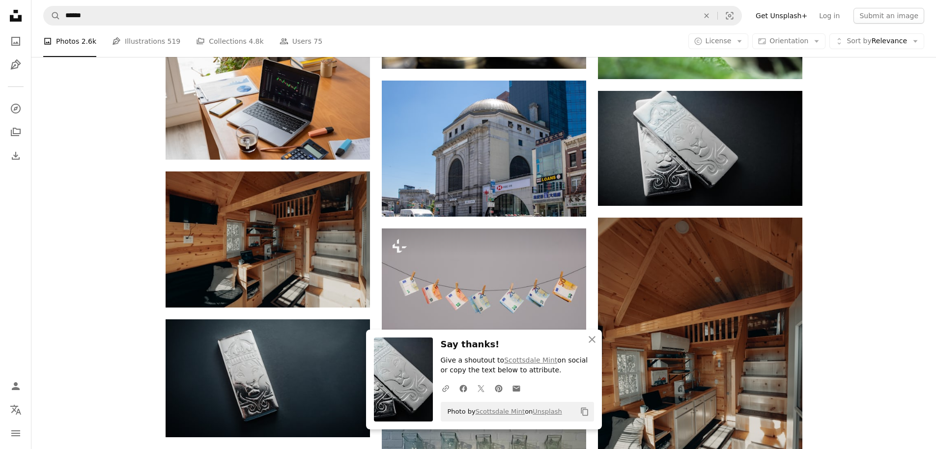
scroll to position [8905, 0]
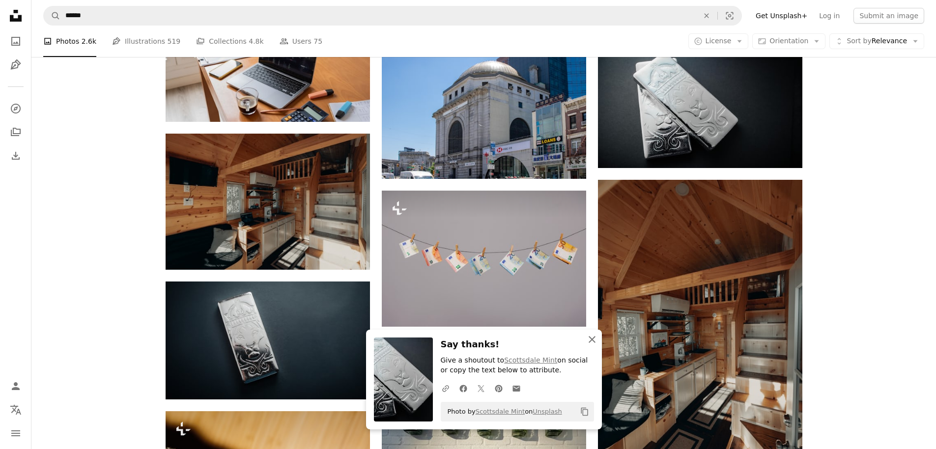
click at [591, 337] on icon "An X shape" at bounding box center [592, 340] width 12 height 12
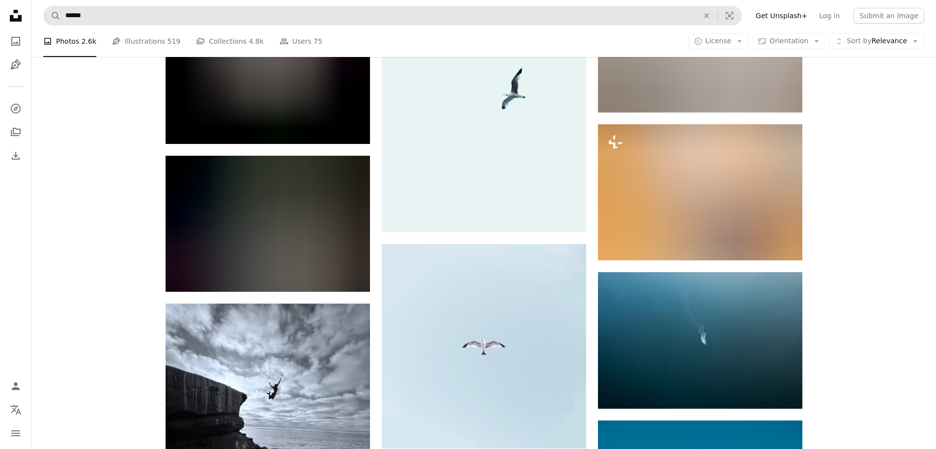
scroll to position [18164, 0]
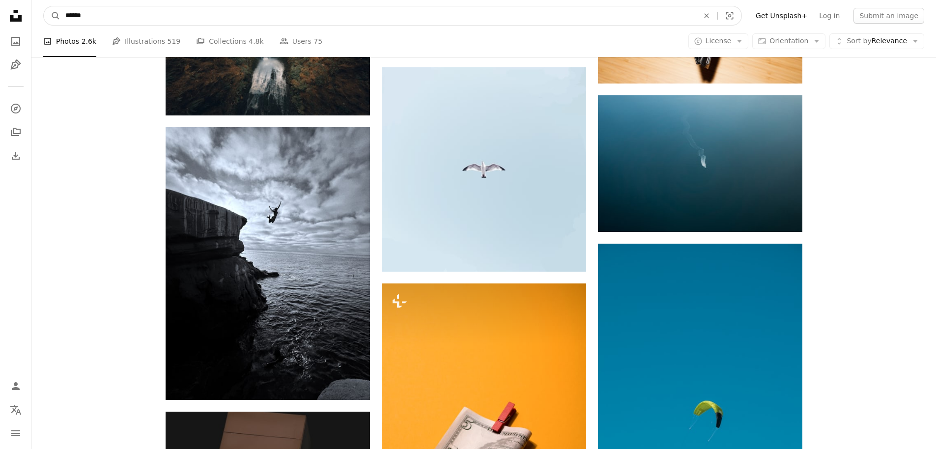
click at [83, 15] on input "******" at bounding box center [377, 15] width 635 height 19
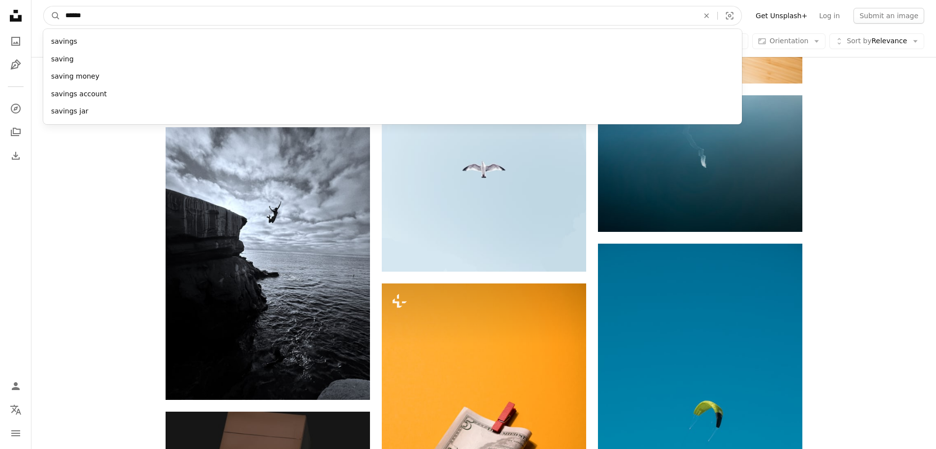
paste input "Find visuals sitewide"
type input "****"
click at [44, 6] on button "A magnifying glass" at bounding box center [52, 15] width 17 height 19
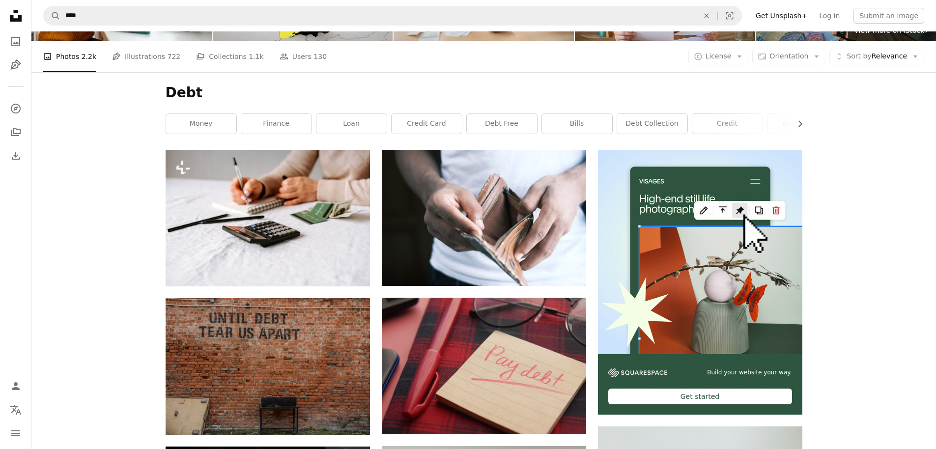
scroll to position [118, 0]
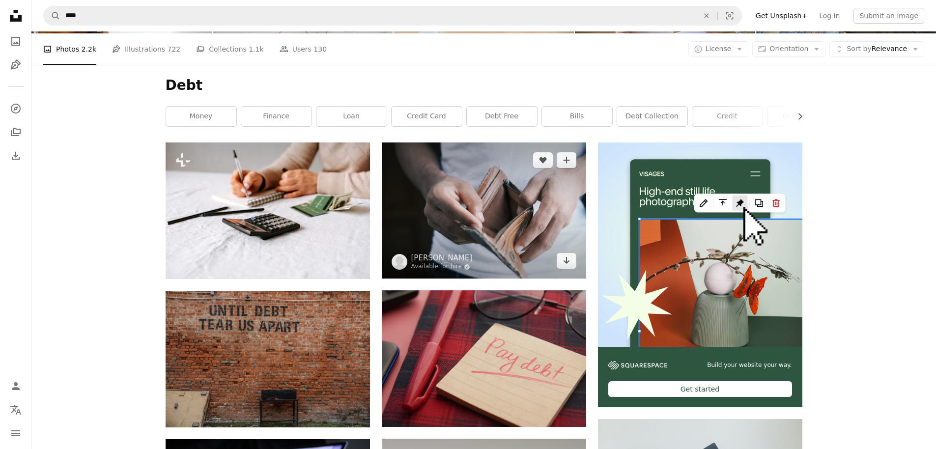
click at [510, 206] on img at bounding box center [484, 211] width 204 height 136
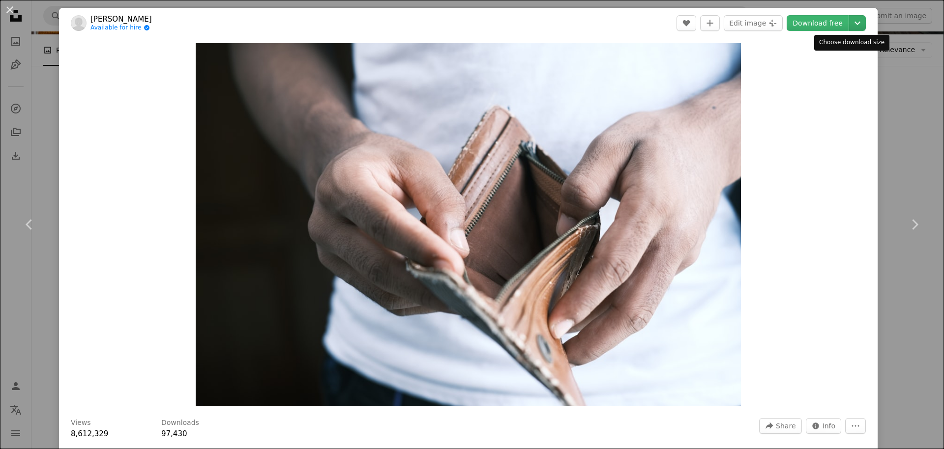
click at [854, 23] on icon "Choose download size" at bounding box center [857, 23] width 6 height 3
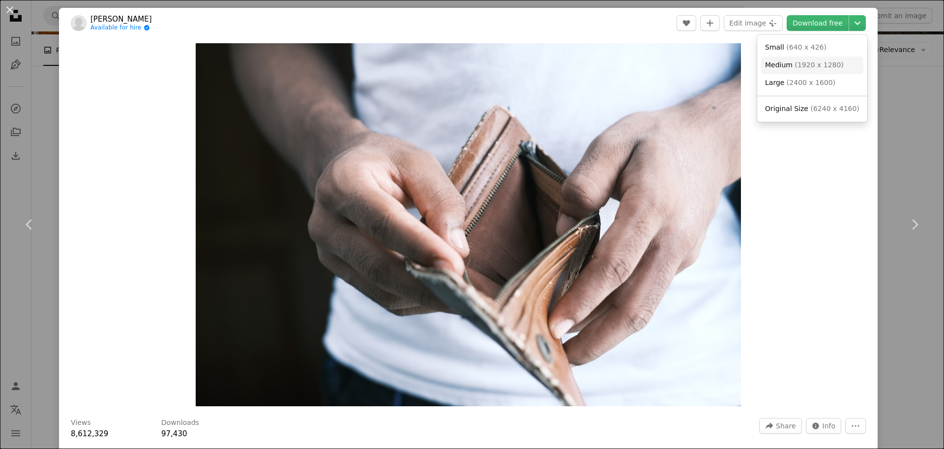
click at [833, 64] on span "( 1920 x 1280 )" at bounding box center [818, 65] width 49 height 8
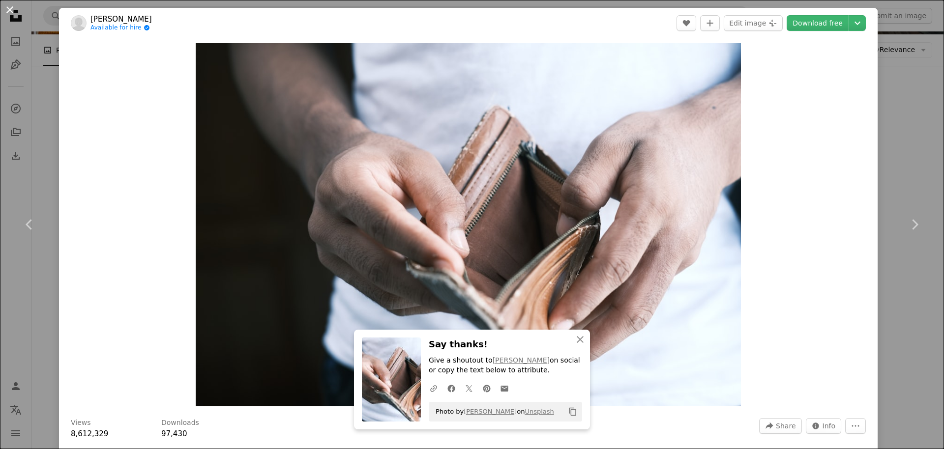
click at [11, 11] on button "An X shape" at bounding box center [10, 10] width 12 height 12
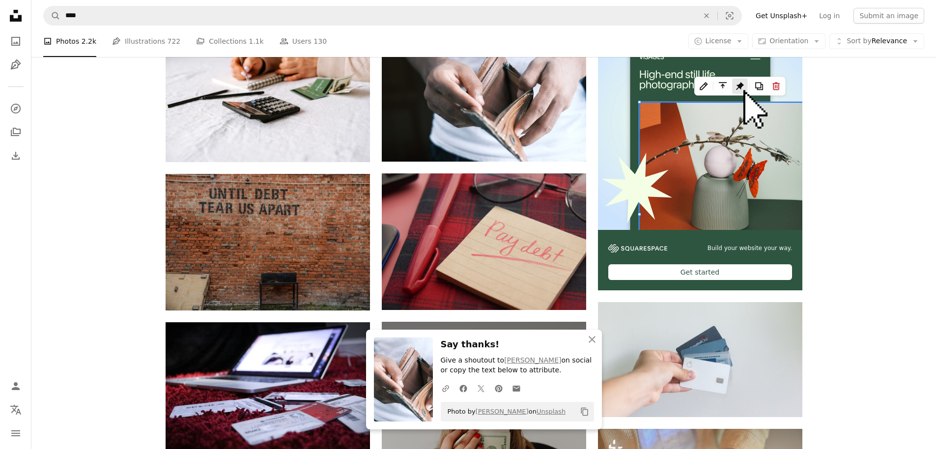
scroll to position [236, 0]
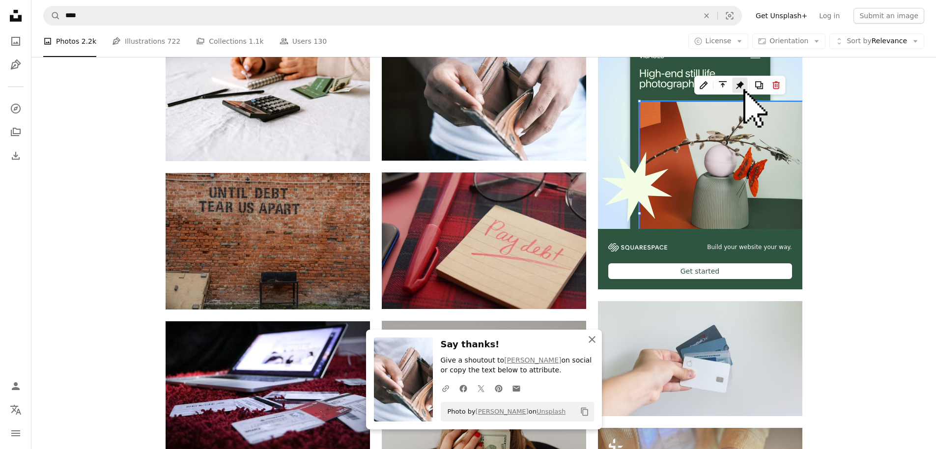
click at [591, 336] on icon "An X shape" at bounding box center [592, 340] width 12 height 12
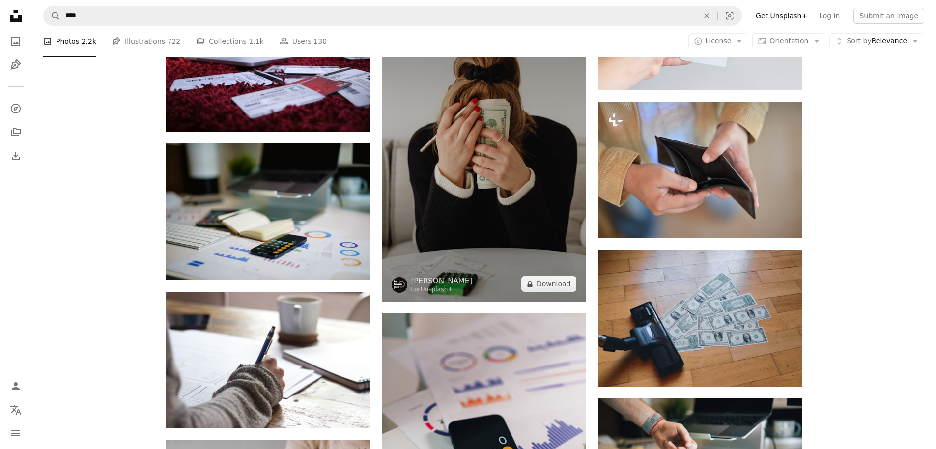
scroll to position [590, 0]
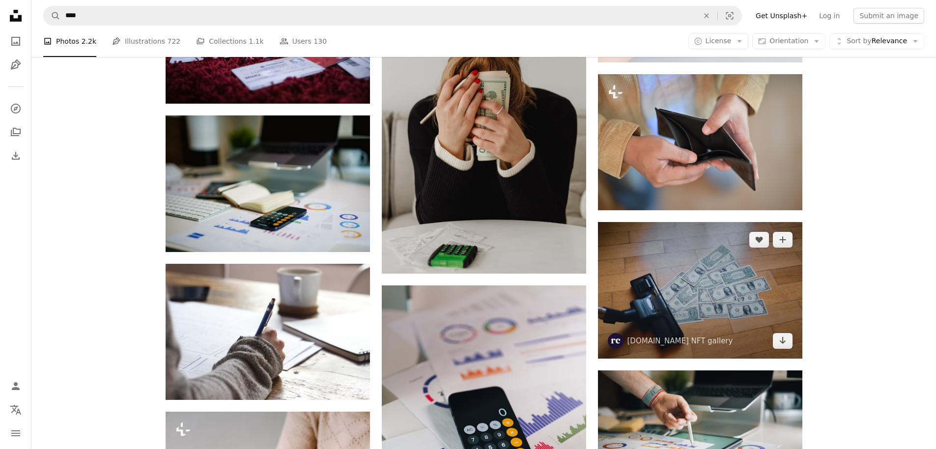
click at [708, 284] on img at bounding box center [700, 290] width 204 height 137
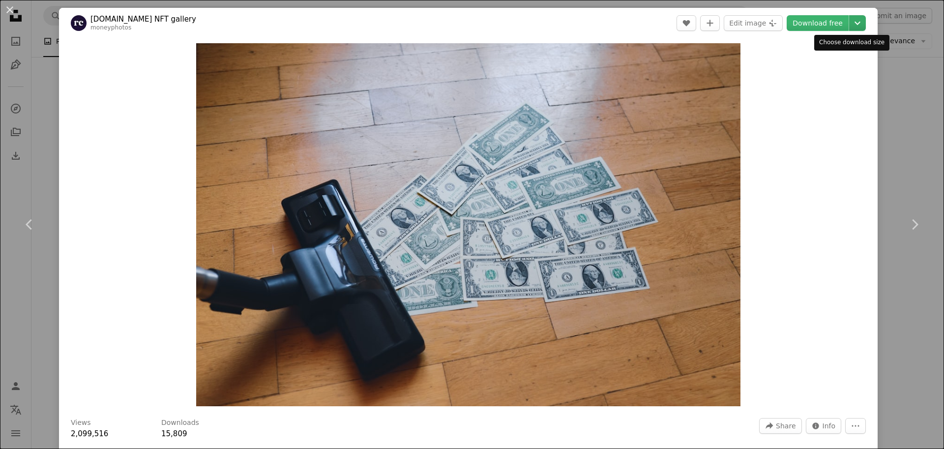
click at [851, 21] on icon "Chevron down" at bounding box center [857, 23] width 16 height 12
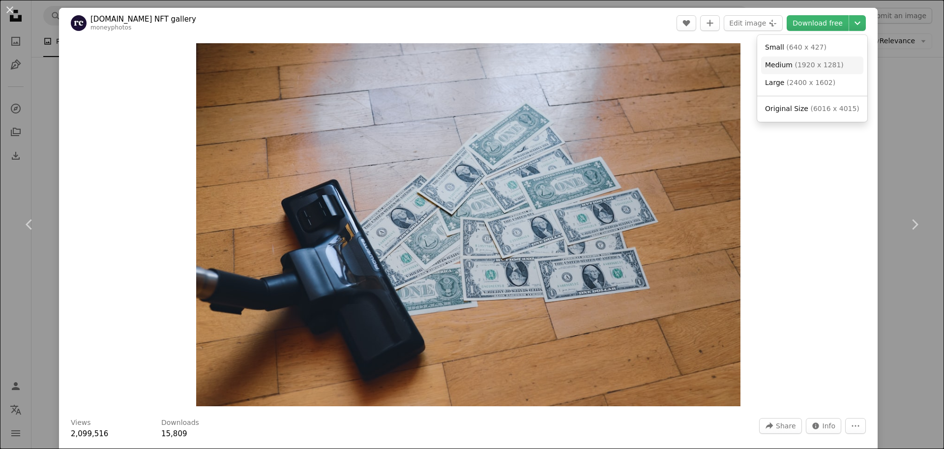
click at [808, 61] on span "( 1920 x 1281 )" at bounding box center [818, 65] width 49 height 8
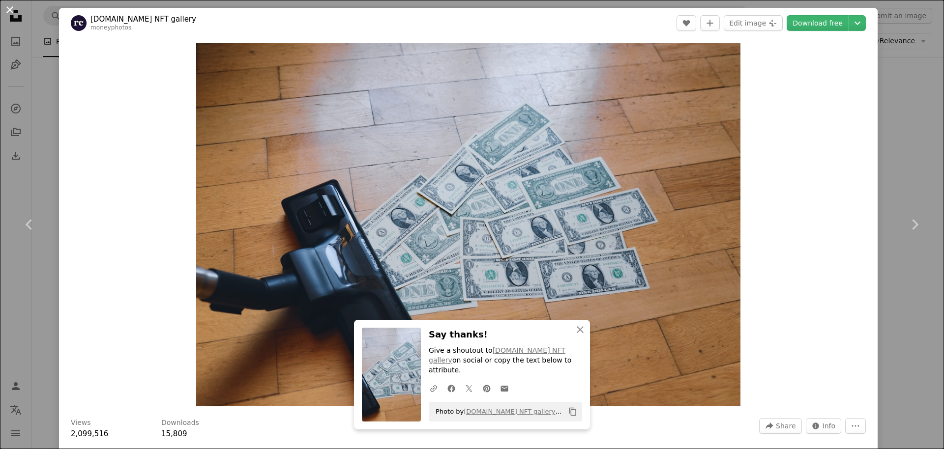
click at [9, 8] on button "An X shape" at bounding box center [10, 10] width 12 height 12
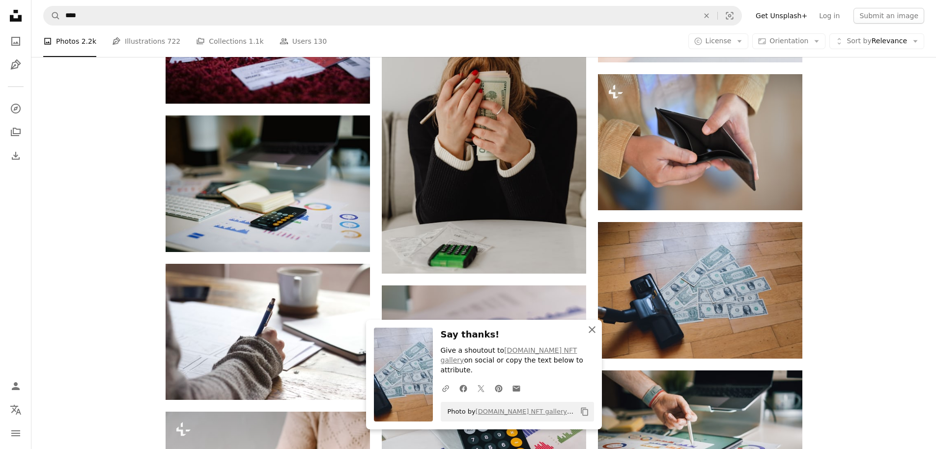
click at [593, 333] on icon "button" at bounding box center [592, 329] width 7 height 7
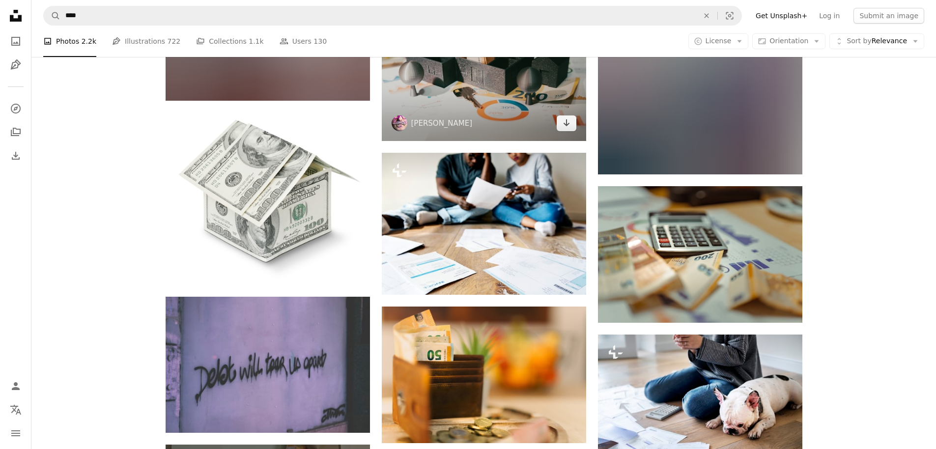
scroll to position [1356, 0]
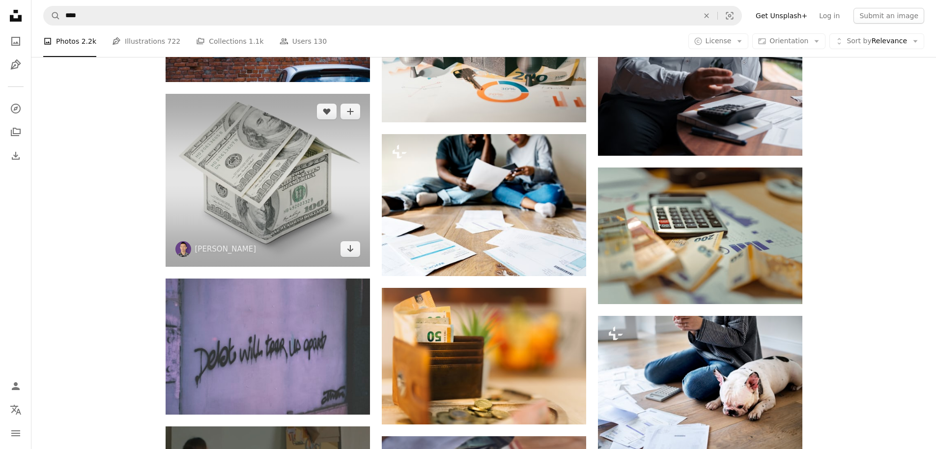
click at [296, 163] on img at bounding box center [268, 180] width 204 height 172
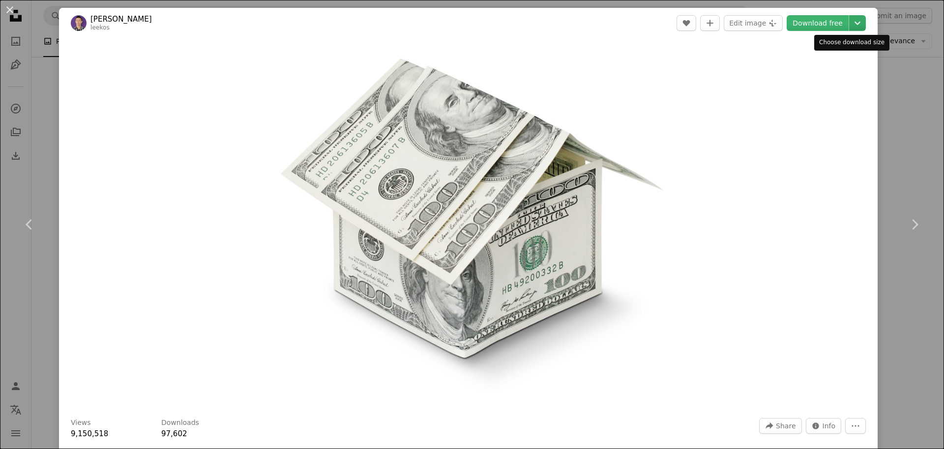
click at [854, 23] on icon "Choose download size" at bounding box center [857, 23] width 6 height 3
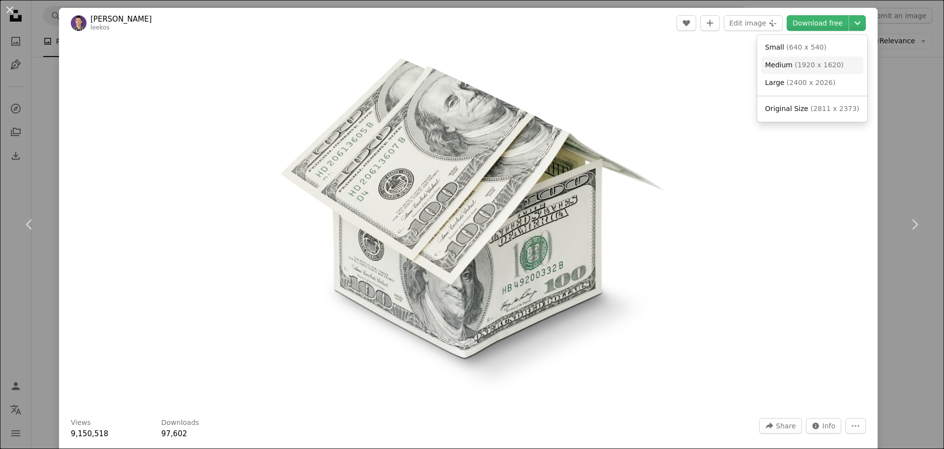
click at [805, 61] on span "( 1920 x 1620 )" at bounding box center [818, 65] width 49 height 8
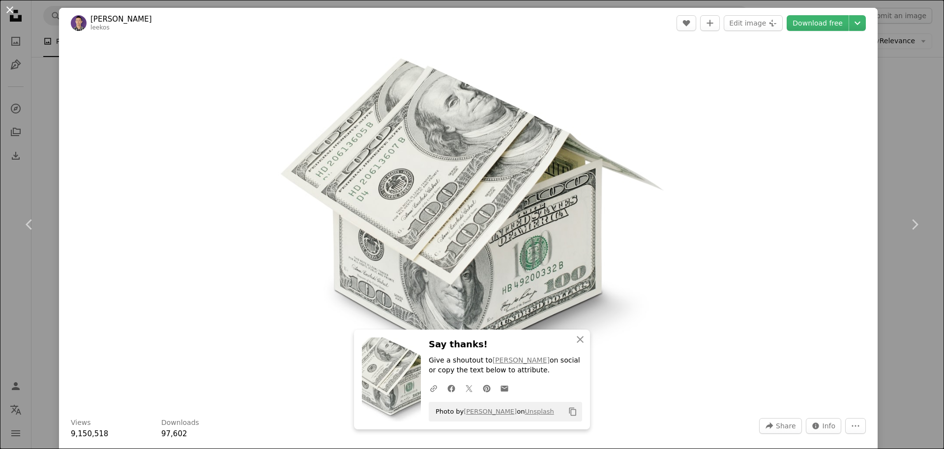
click at [8, 9] on button "An X shape" at bounding box center [10, 10] width 12 height 12
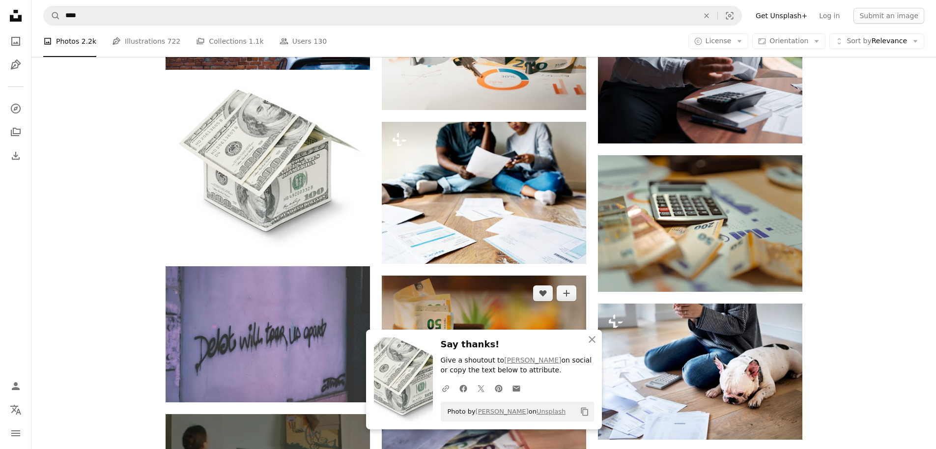
scroll to position [1415, 0]
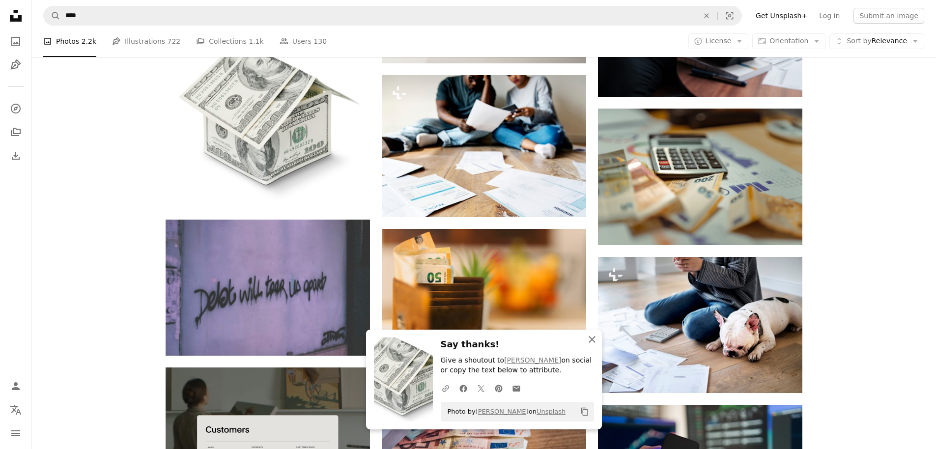
click at [594, 338] on icon "An X shape" at bounding box center [592, 340] width 12 height 12
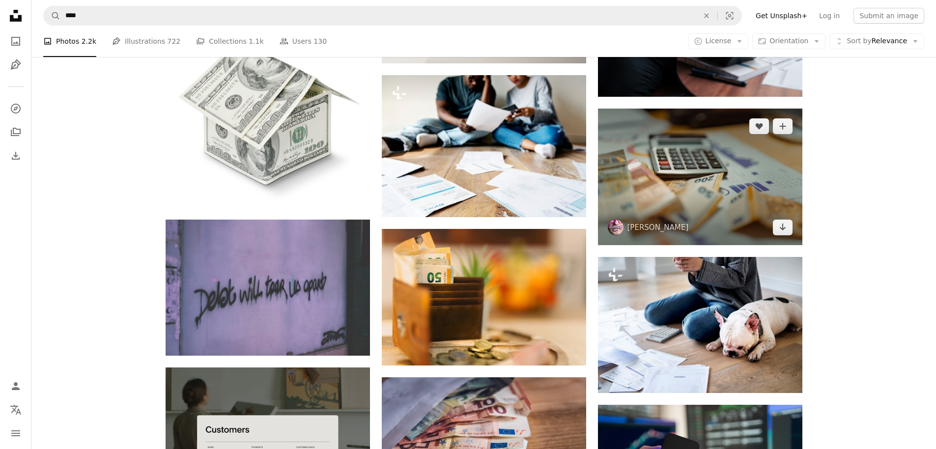
click at [718, 178] on img at bounding box center [700, 177] width 204 height 137
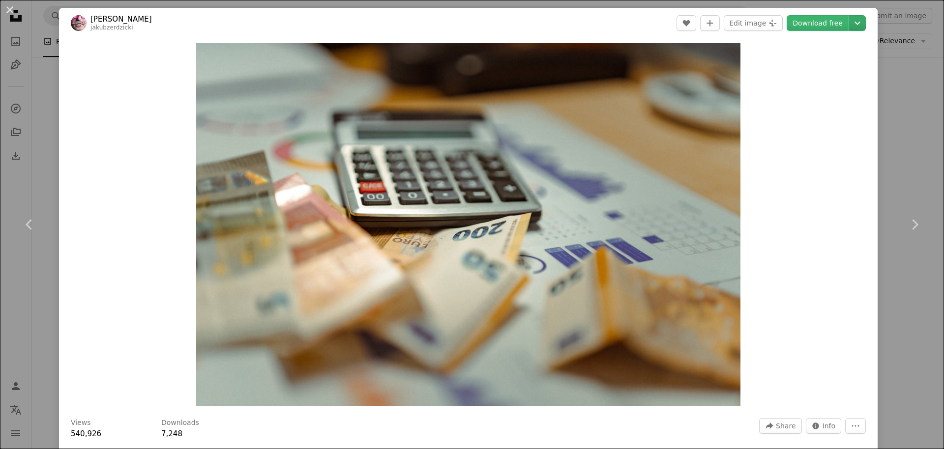
click at [854, 23] on icon "Choose download size" at bounding box center [857, 23] width 6 height 3
click at [812, 66] on span "( 1920 x 1280 )" at bounding box center [818, 65] width 49 height 8
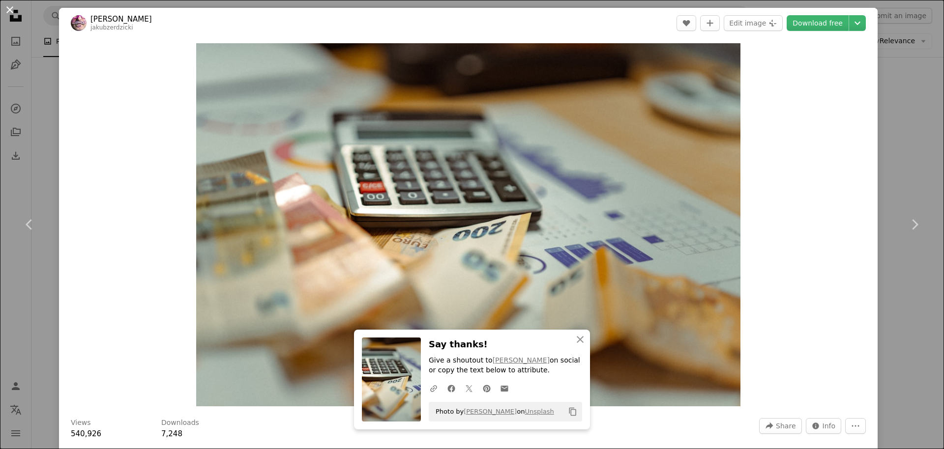
click at [7, 13] on button "An X shape" at bounding box center [10, 10] width 12 height 12
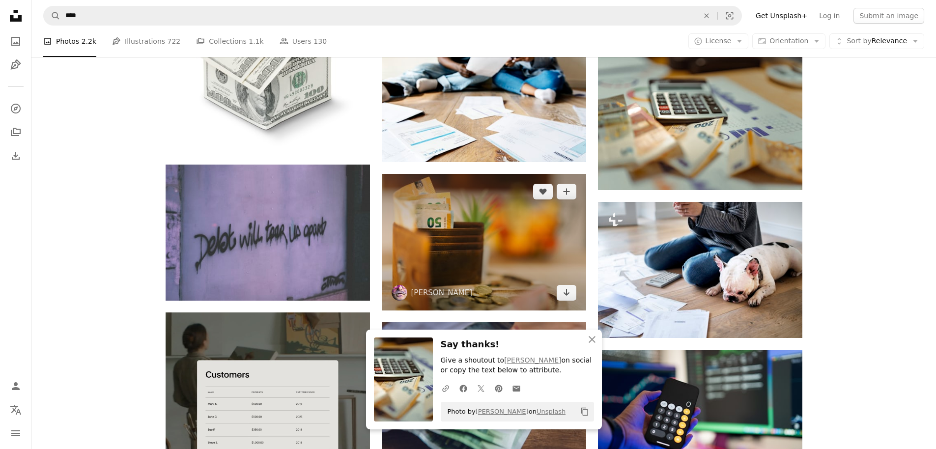
scroll to position [1474, 0]
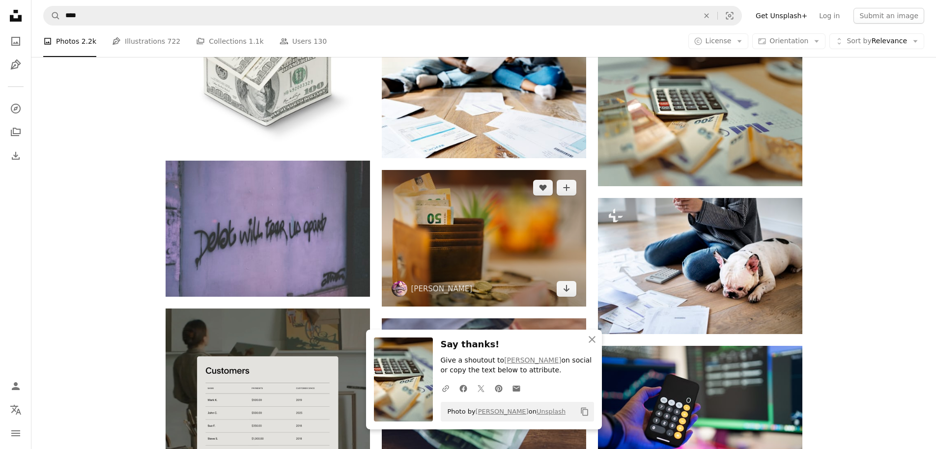
click at [521, 234] on img at bounding box center [484, 238] width 204 height 137
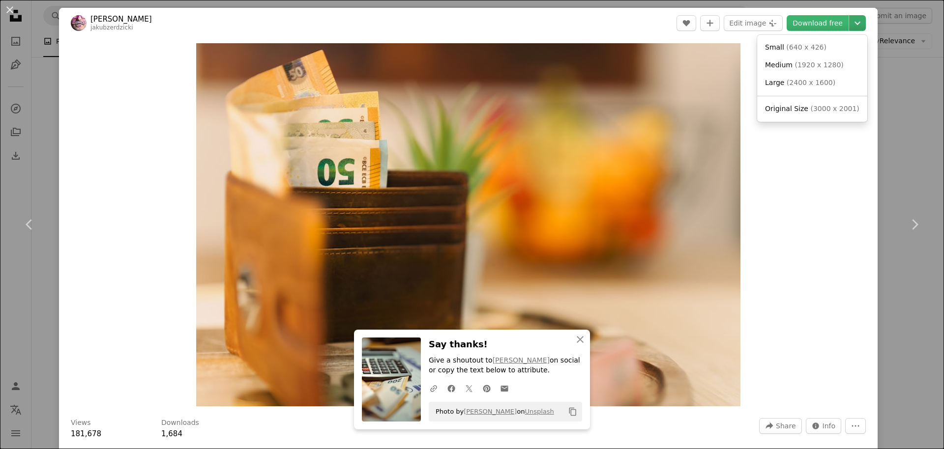
click at [854, 24] on icon "Choose download size" at bounding box center [857, 23] width 6 height 3
click at [800, 61] on span "( 1920 x 1280 )" at bounding box center [818, 65] width 49 height 8
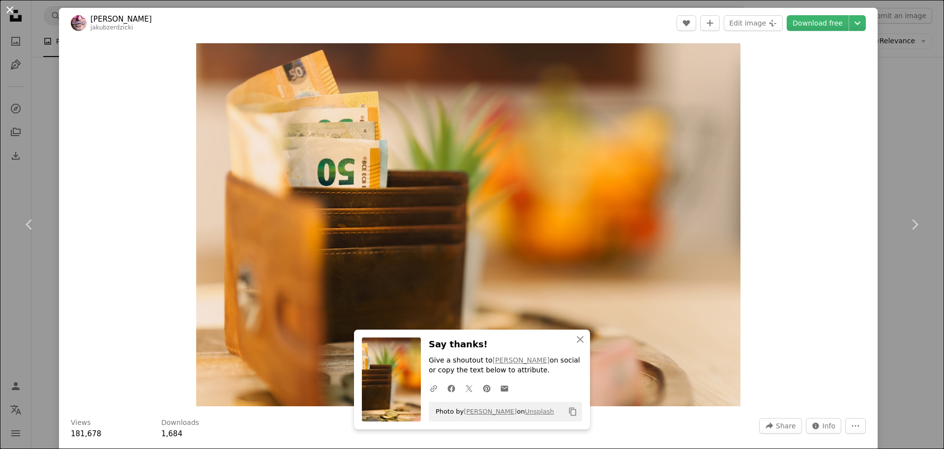
click at [9, 12] on button "An X shape" at bounding box center [10, 10] width 12 height 12
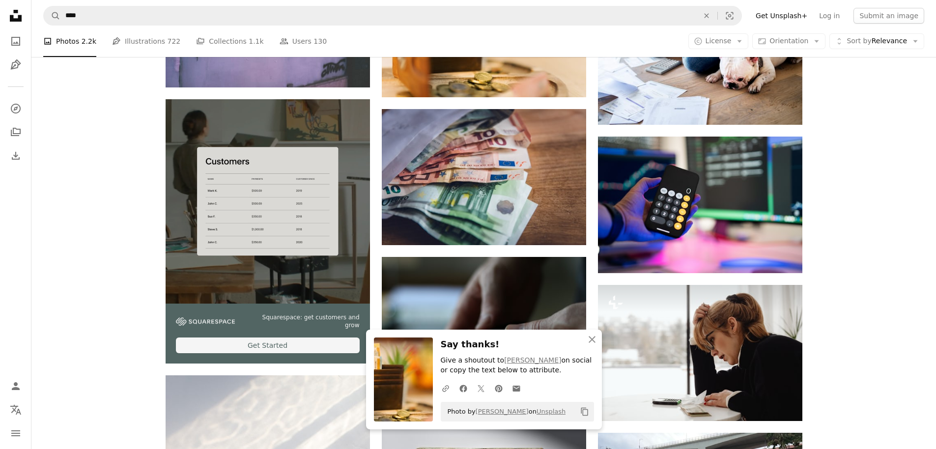
scroll to position [1769, 0]
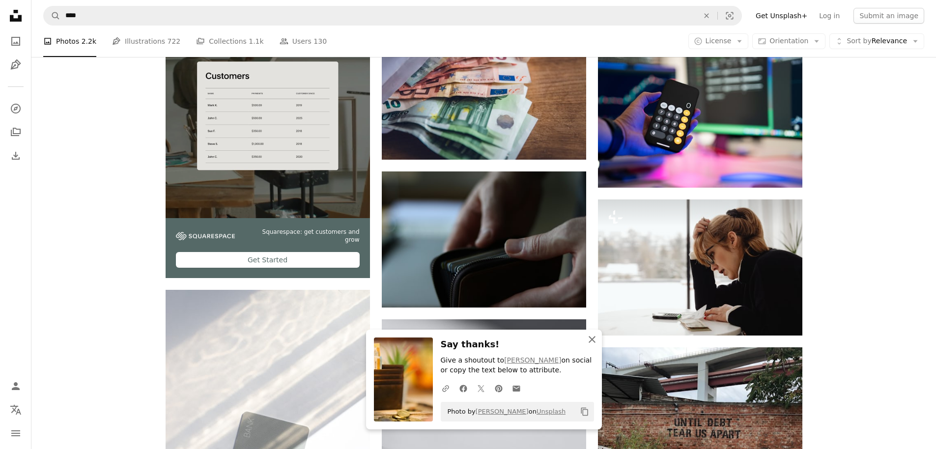
click at [594, 342] on icon "button" at bounding box center [592, 339] width 7 height 7
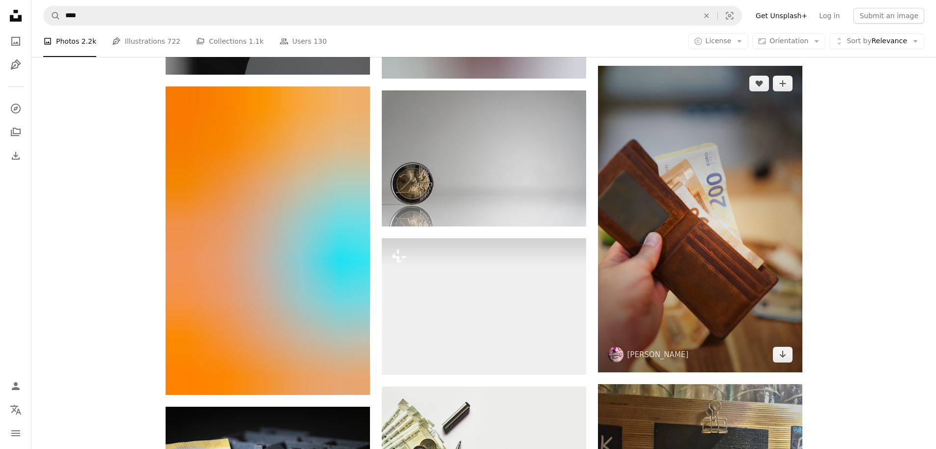
scroll to position [3008, 0]
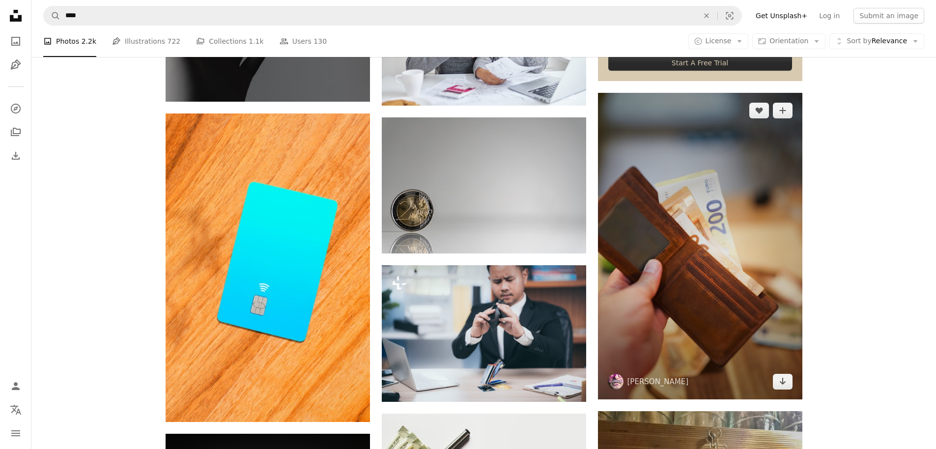
click at [747, 217] on img at bounding box center [700, 246] width 204 height 307
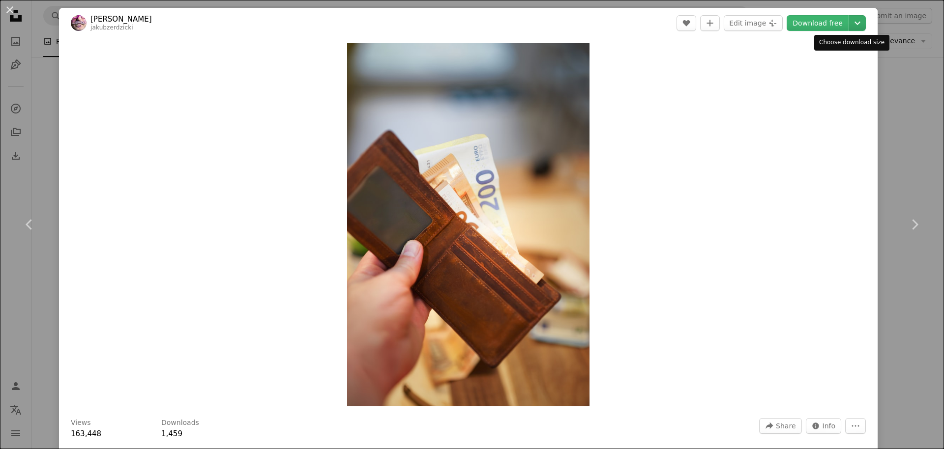
click at [849, 21] on icon "Chevron down" at bounding box center [857, 23] width 16 height 12
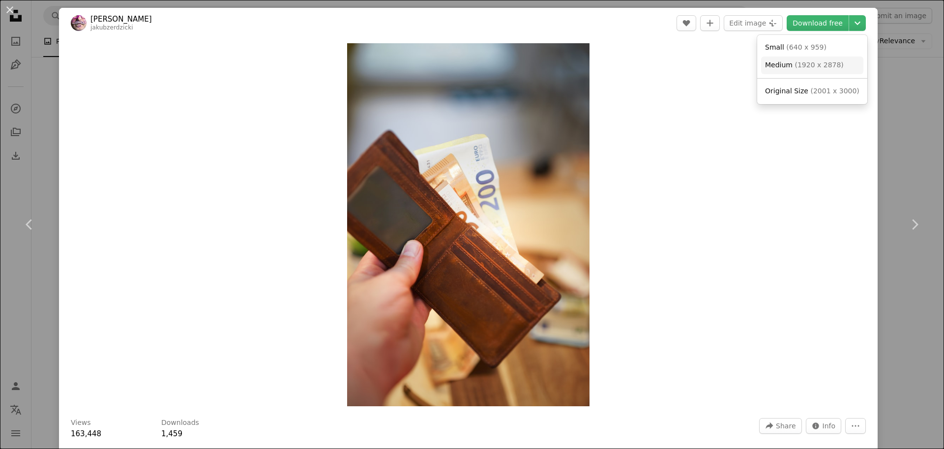
click at [811, 63] on span "( 1920 x 2878 )" at bounding box center [818, 65] width 49 height 8
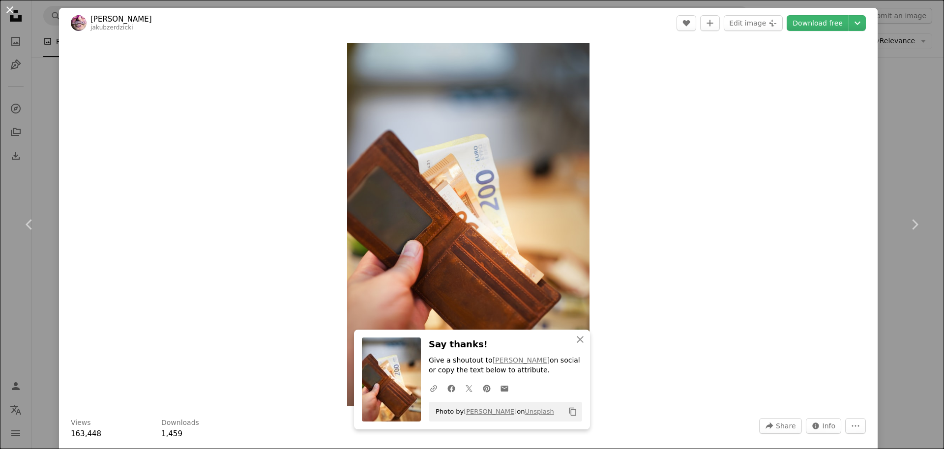
click at [12, 11] on button "An X shape" at bounding box center [10, 10] width 12 height 12
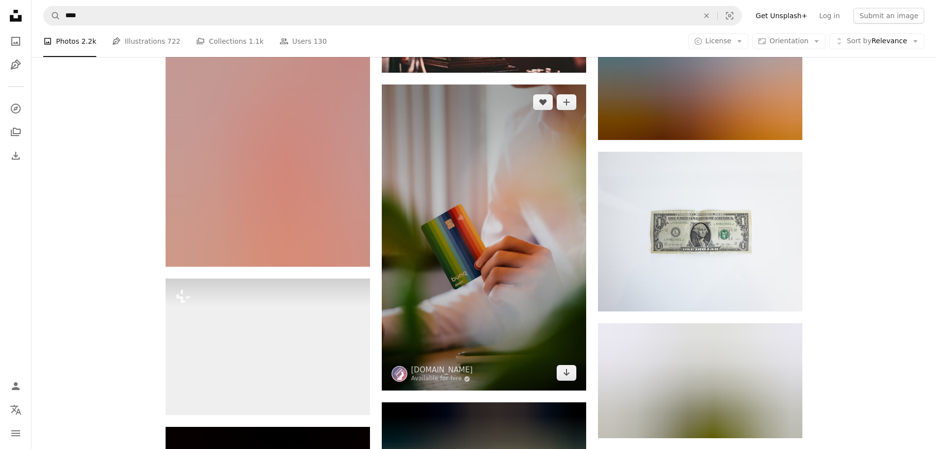
scroll to position [4069, 0]
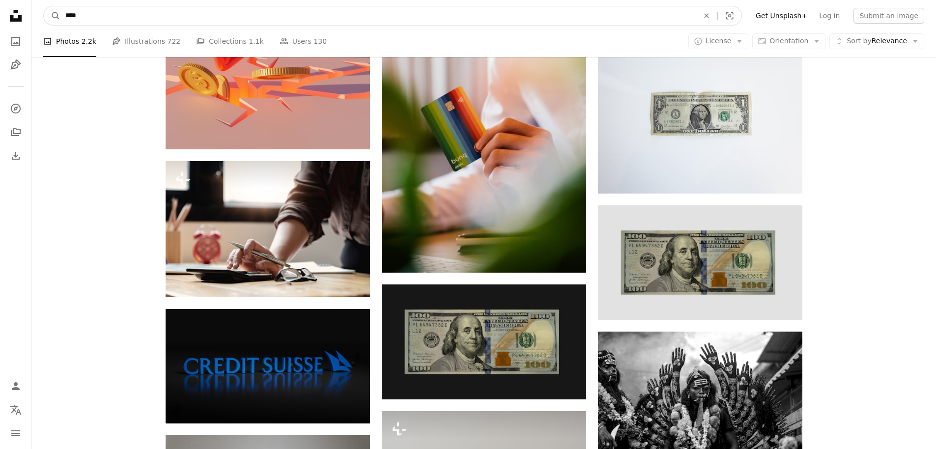
click at [75, 17] on input "****" at bounding box center [377, 15] width 635 height 19
type input "*"
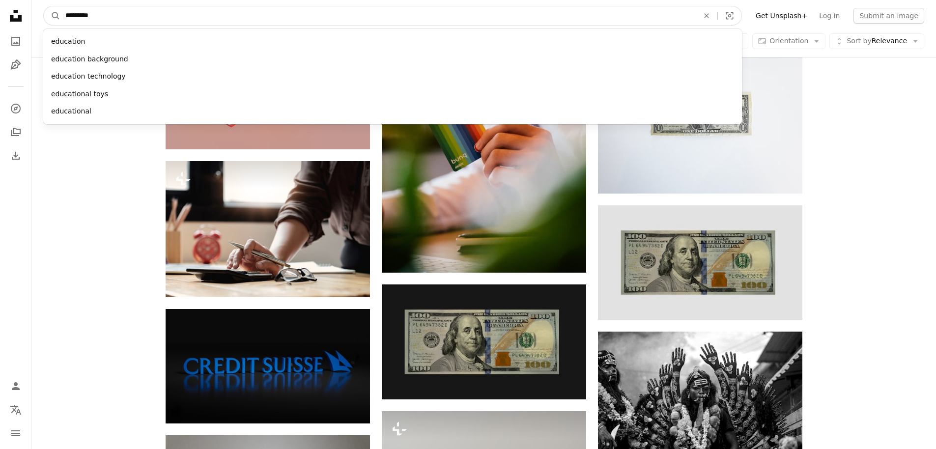
type input "*********"
click at [44, 6] on button "A magnifying glass" at bounding box center [52, 15] width 17 height 19
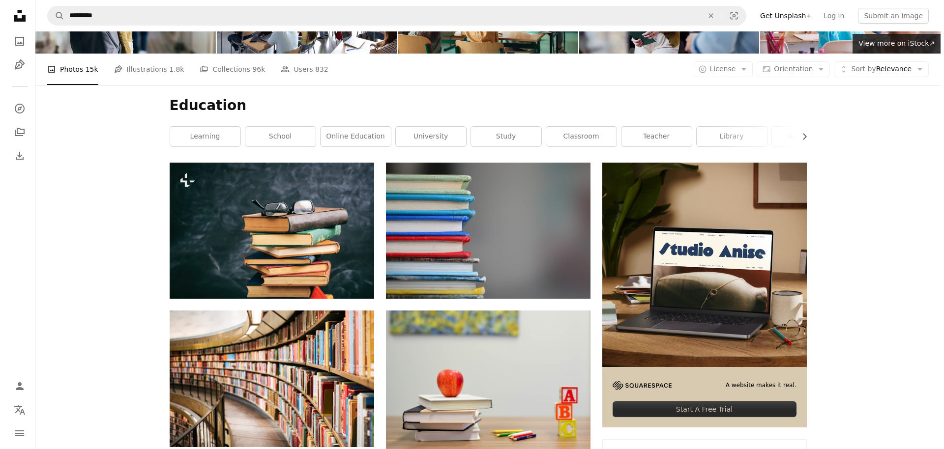
scroll to position [74, 0]
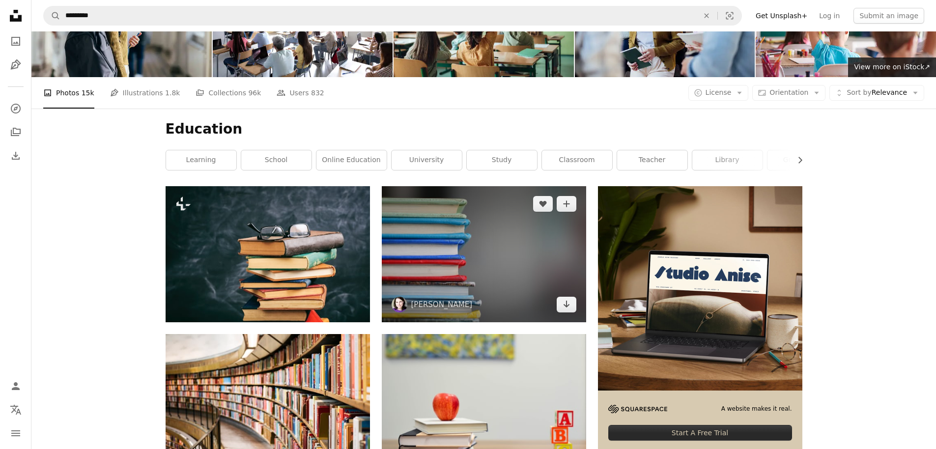
click at [500, 265] on img at bounding box center [484, 254] width 204 height 136
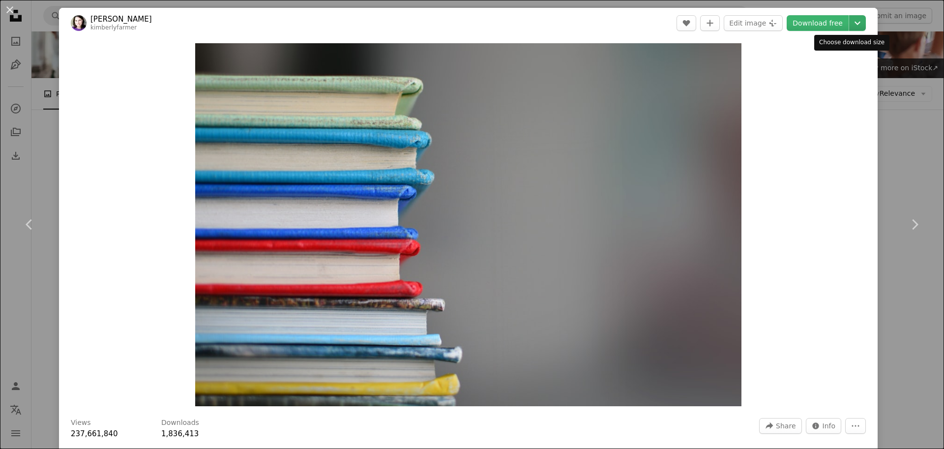
click at [854, 25] on icon "Choose download size" at bounding box center [857, 23] width 6 height 3
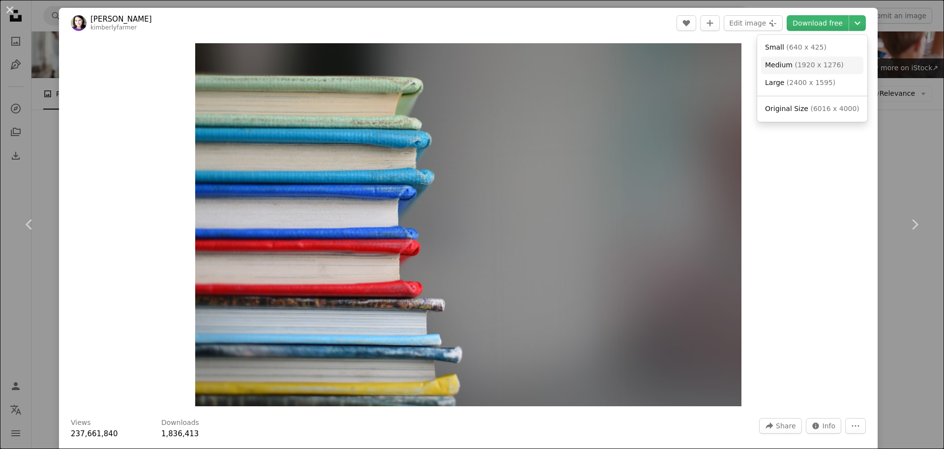
click at [811, 62] on span "( 1920 x 1276 )" at bounding box center [818, 65] width 49 height 8
